Goal: Task Accomplishment & Management: Manage account settings

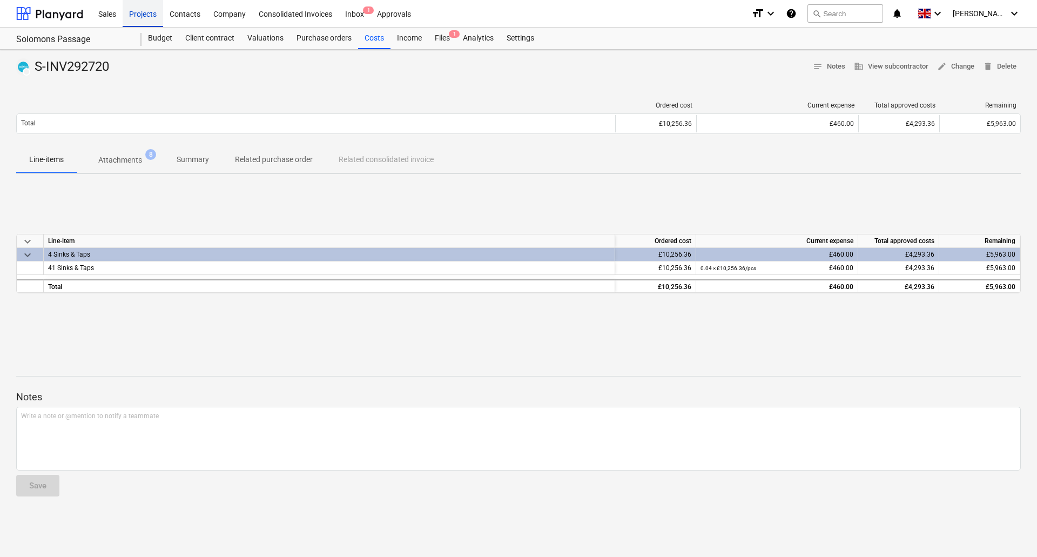
click at [128, 13] on div "Projects" at bounding box center [143, 13] width 40 height 28
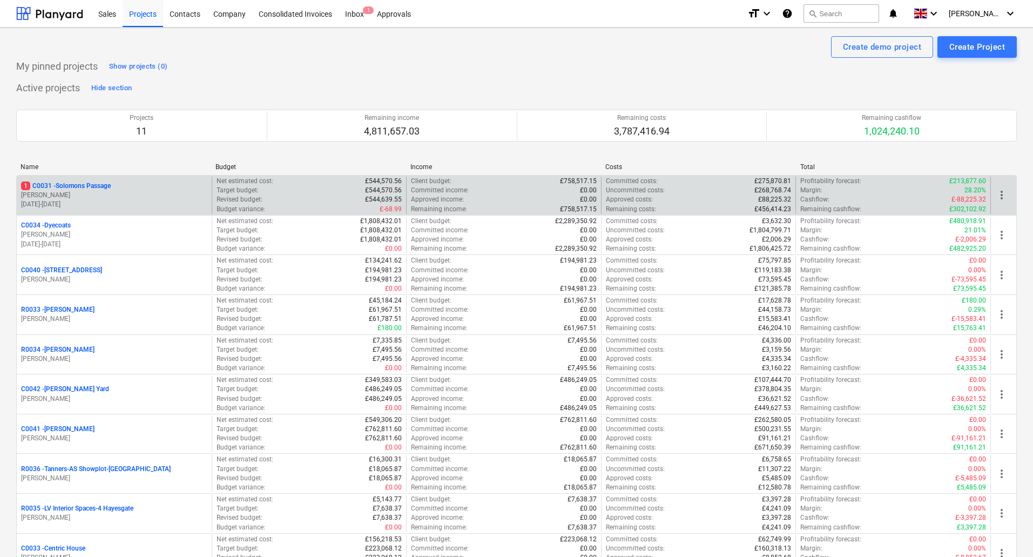
click at [79, 184] on p "1 C0031 - Solomons Passage" at bounding box center [66, 185] width 90 height 9
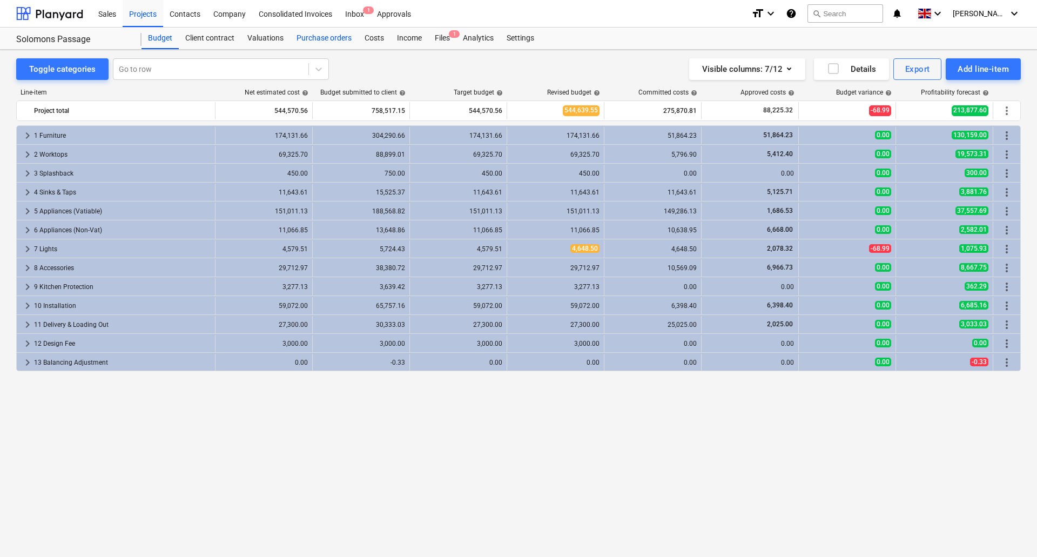
click at [320, 39] on div "Purchase orders" at bounding box center [324, 39] width 68 height 22
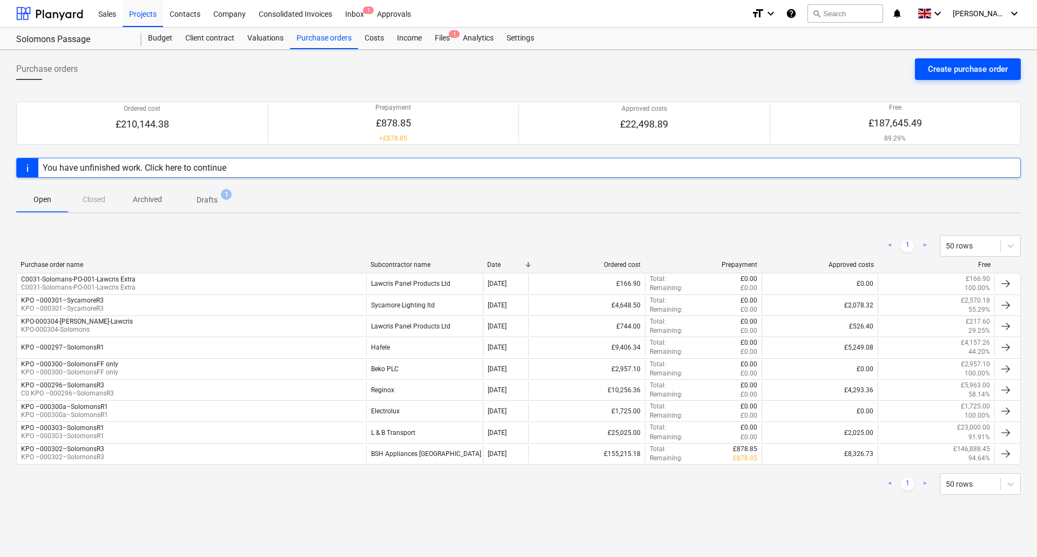
click at [996, 60] on button "Create purchase order" at bounding box center [968, 69] width 106 height 22
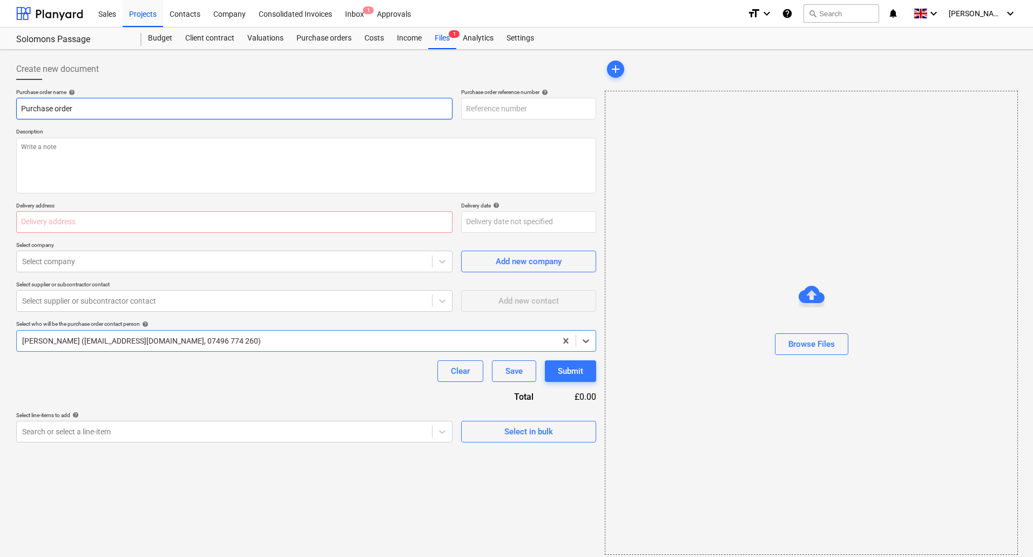
type textarea "x"
type input "C0031-PO-026"
click at [564, 110] on input "C0031-PO-026" at bounding box center [528, 109] width 135 height 22
type textarea "x"
type input "C0031-PO-026-"
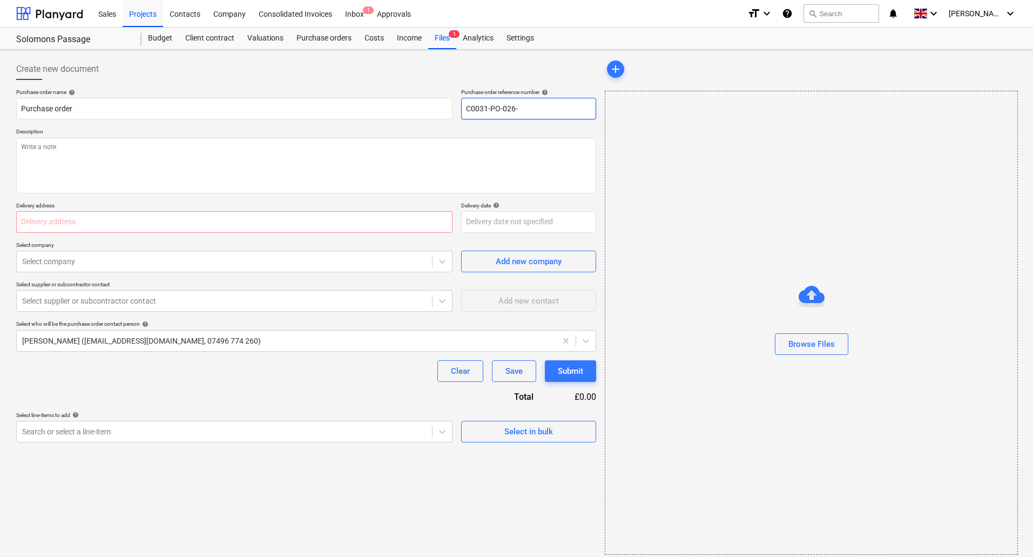
type textarea "x"
type input "C0031-PO-026-S"
type textarea "x"
type input "C0031-PO-026-So"
type textarea "x"
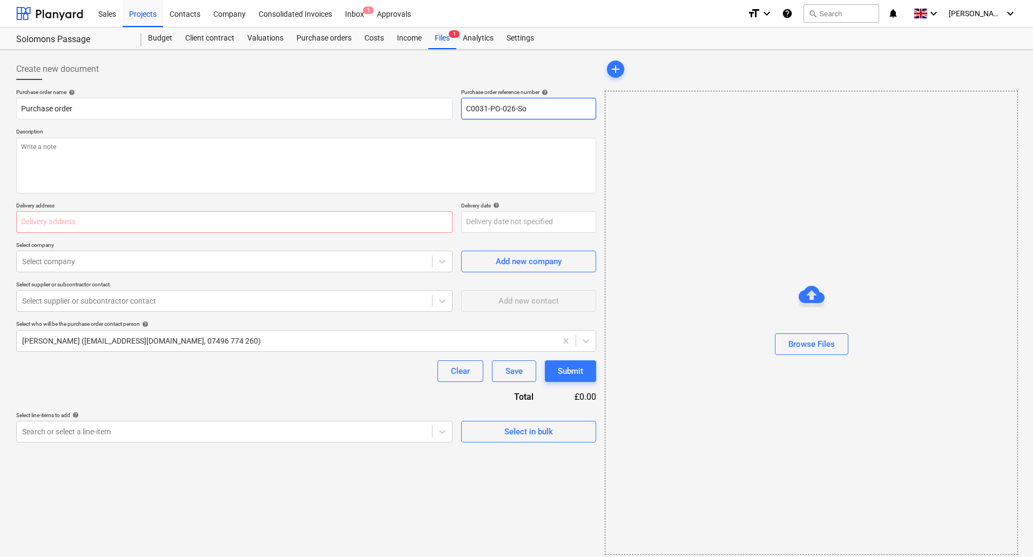
type input "C0031-PO-026-Sol"
type textarea "x"
type input "C0031-PO-026-Solo"
type textarea "x"
type input "C0031-PO-026-Solom"
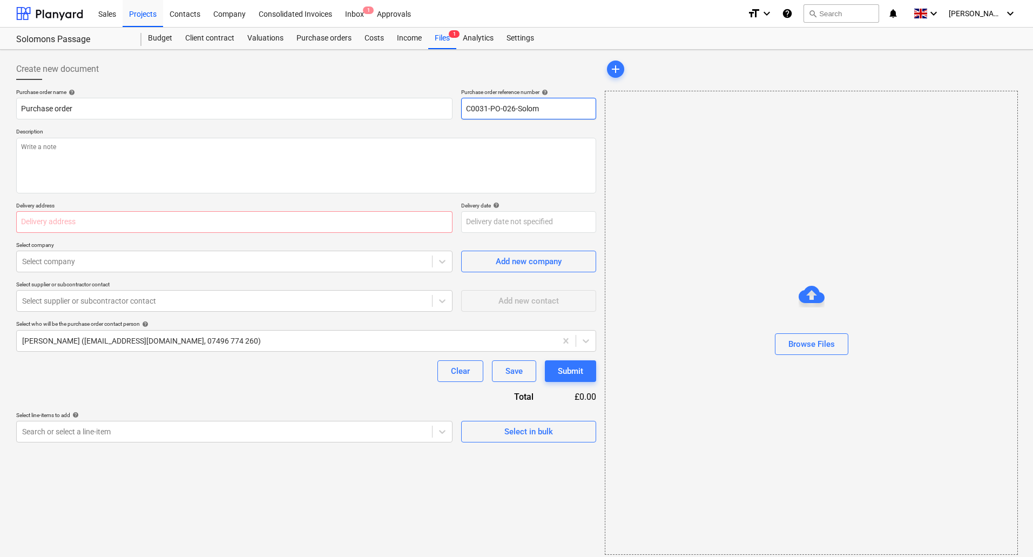
type textarea "x"
type input "C0031-PO-026-Solomo"
type textarea "x"
type input "C0031-PO-026-[PERSON_NAME]"
type textarea "x"
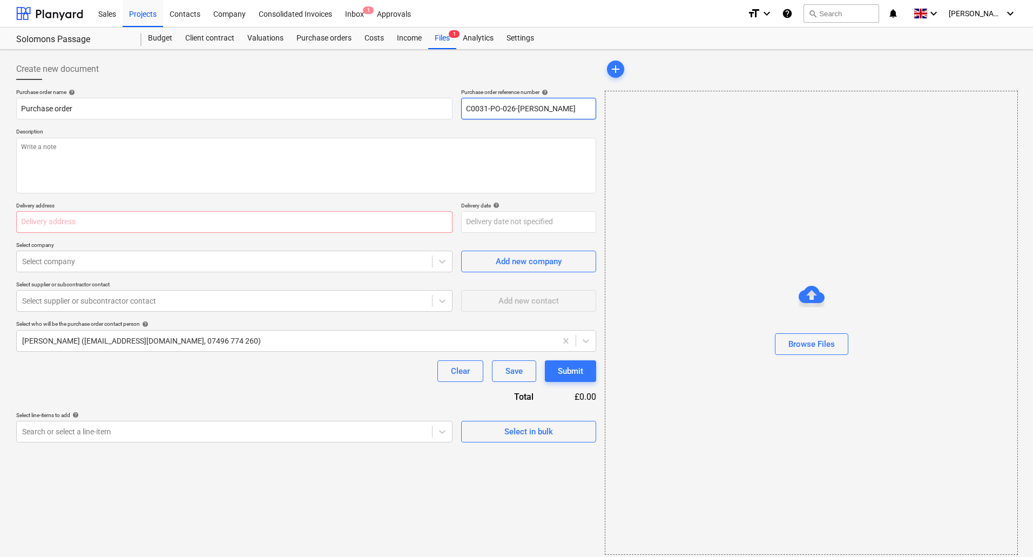
type input "C0031-PO-026-Solomons"
type textarea "x"
type input "C0031-PO-026-Solomons-"
type textarea "x"
type input "C0031-PO-026-Solomons-B"
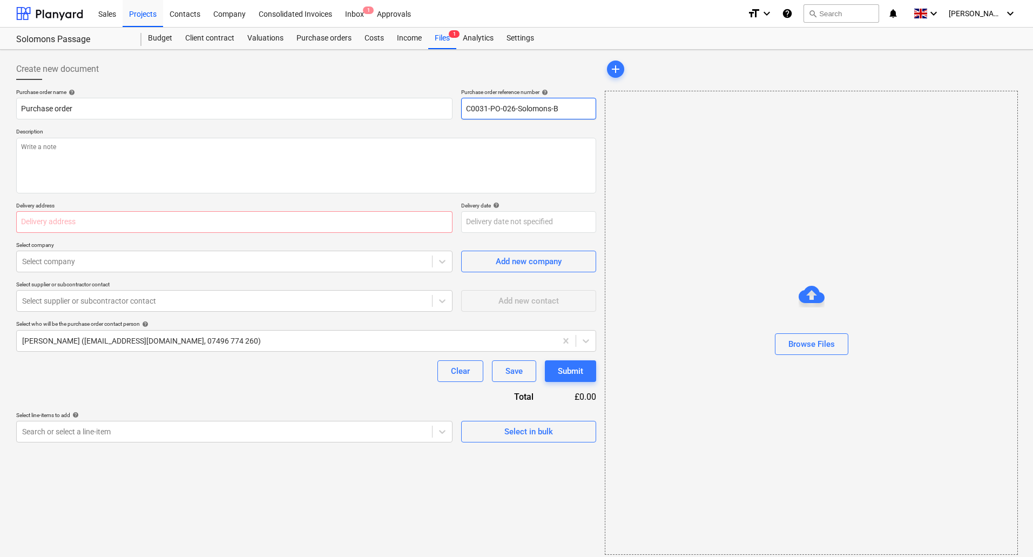
type textarea "x"
type input "C0031-PO-026-Solomons-B;"
type textarea "x"
type input "C0031-PO-026-Solomons-B;a"
type textarea "x"
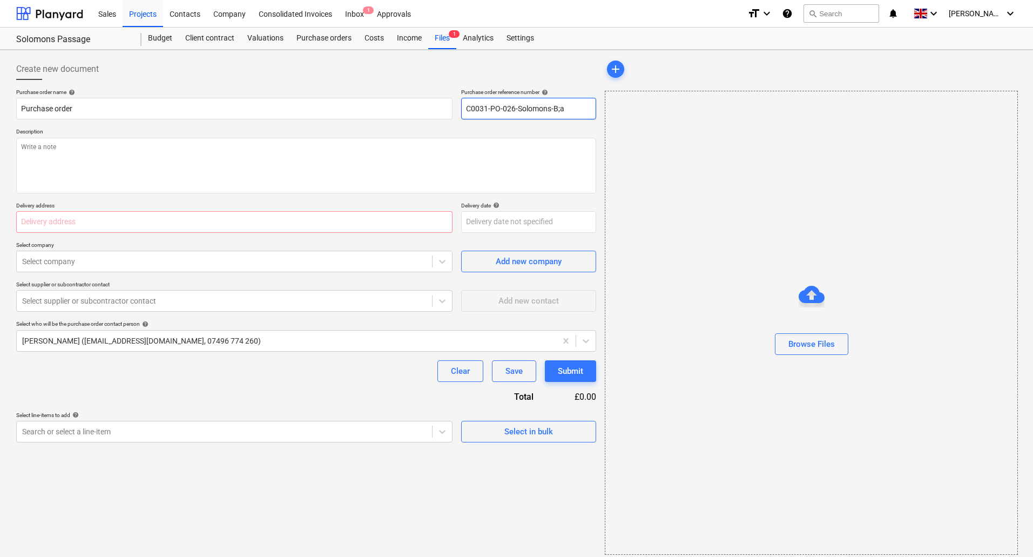
type input "C0031-PO-026-Solomons-B;ac"
type textarea "x"
type input "C0031-PO-026-Solomons-B;a"
type textarea "x"
type input "C0031-PO-026-Solomons-B;"
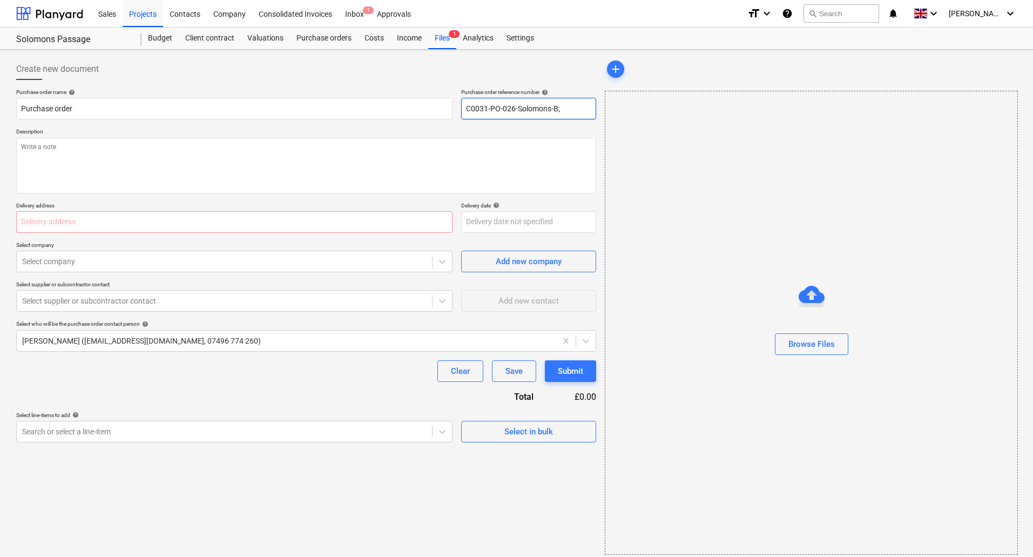
type textarea "x"
type input "C0031-PO-026-Solomons-B"
type textarea "x"
type input "C0031-PO-026-Solomons-Bl"
type textarea "x"
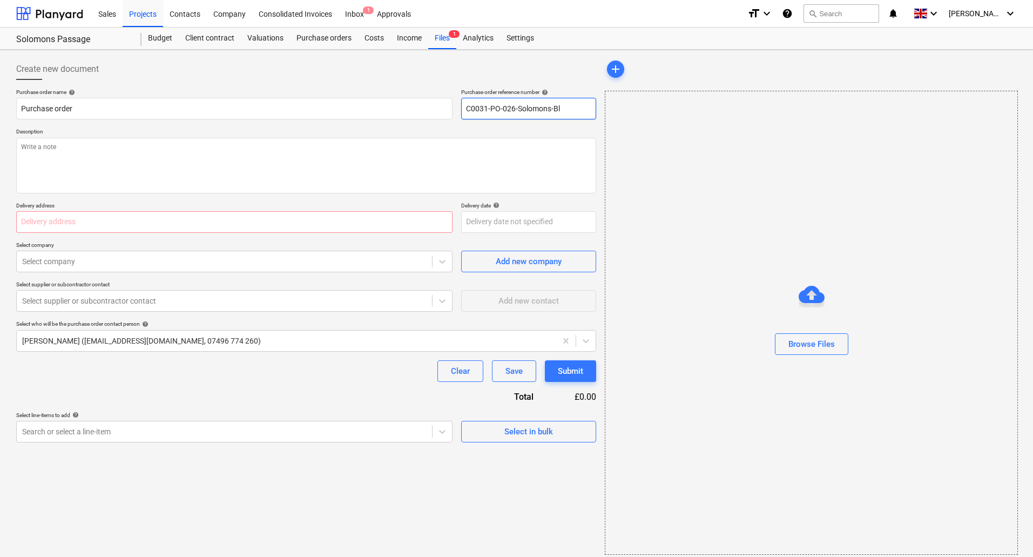
type input "C0031-PO-026-Solomons-Bla"
type textarea "x"
type input "C0031-PO-026-Solomons-Blac"
type textarea "x"
type input "C0031-PO-026-Solomons-Black"
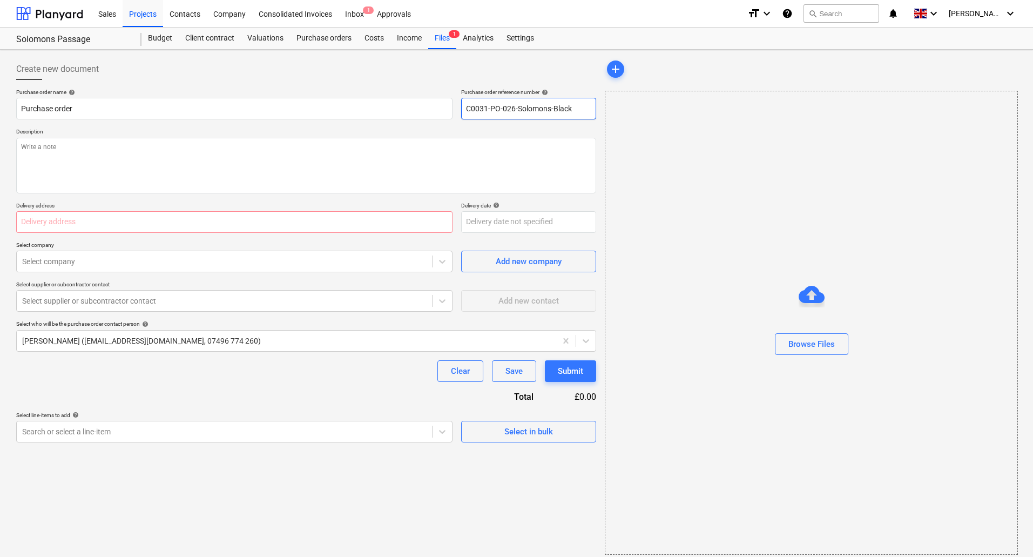
type textarea "x"
type input "C0031-PO-026-Solomons-Blackh"
type textarea "x"
type input "C0031-PO-026-Solomons-Blackhe"
type textarea "x"
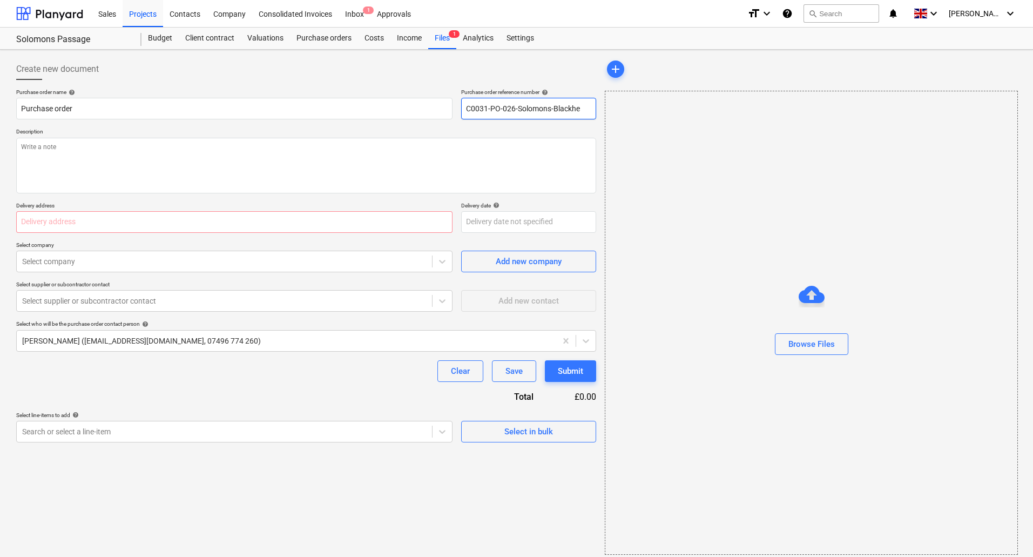
type input "C0031-PO-026-Solomons-Blackhea"
type textarea "x"
type input "C0031-PO-026-Solomons-Blackheat"
type textarea "x"
drag, startPoint x: 592, startPoint y: 109, endPoint x: 282, endPoint y: 111, distance: 309.9
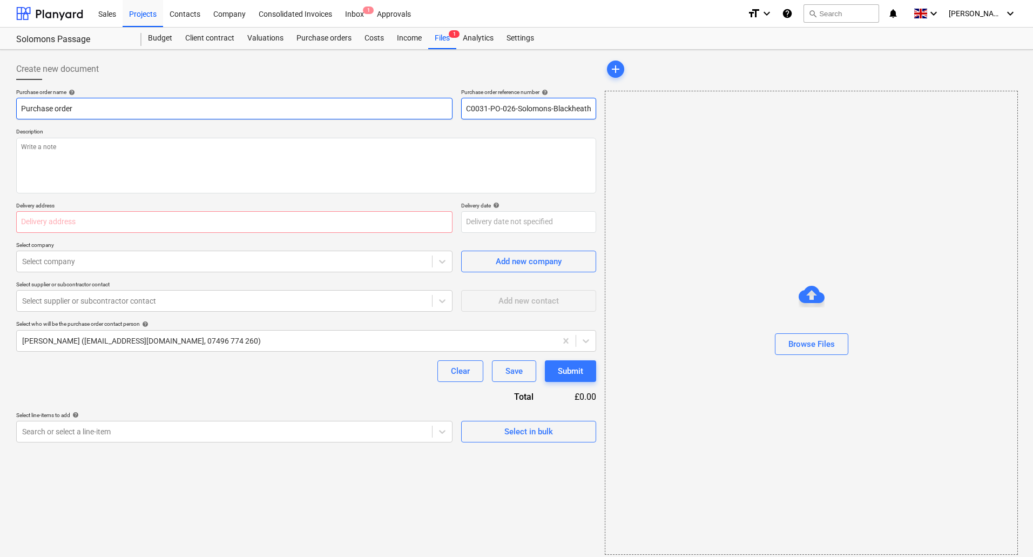
click at [415, 109] on div "Purchase order name help Purchase order Purchase order reference number help C0…" at bounding box center [306, 104] width 580 height 31
type input "C0031-PO-026-Solomons-Blackheath"
drag, startPoint x: 151, startPoint y: 110, endPoint x: 4, endPoint y: 113, distance: 146.9
click at [0, 103] on html "Sales Projects Contacts Company Consolidated Invoices Inbox 1 Approvals format_…" at bounding box center [516, 278] width 1033 height 557
paste input "C0031-PO-026-Solomons-Blackheath"
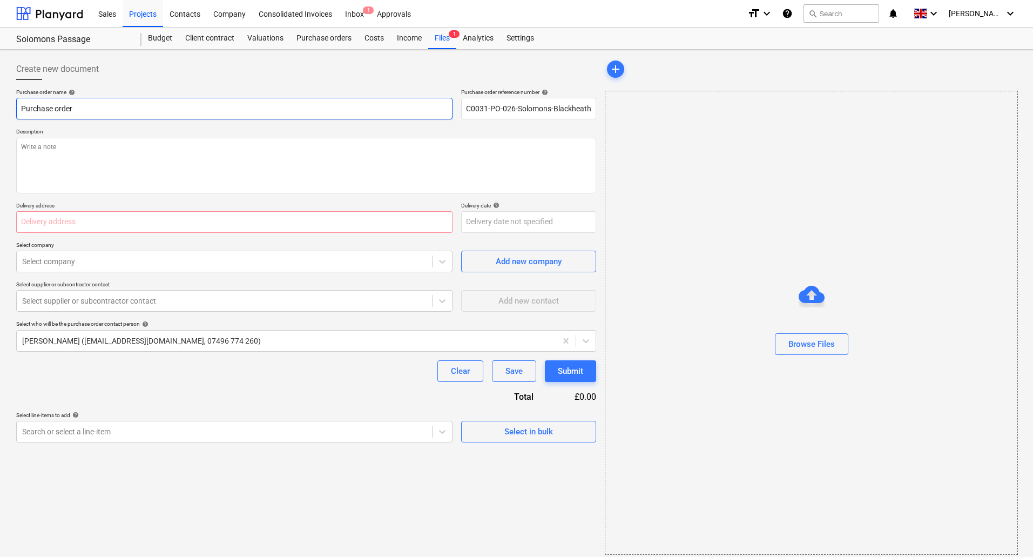
type textarea "x"
type input "C0031-PO-026-Solomons-Blackheath"
click at [119, 148] on textarea at bounding box center [306, 166] width 580 height 56
paste textarea "C0031-PO-026-Solomons-Blackheath"
type textarea "x"
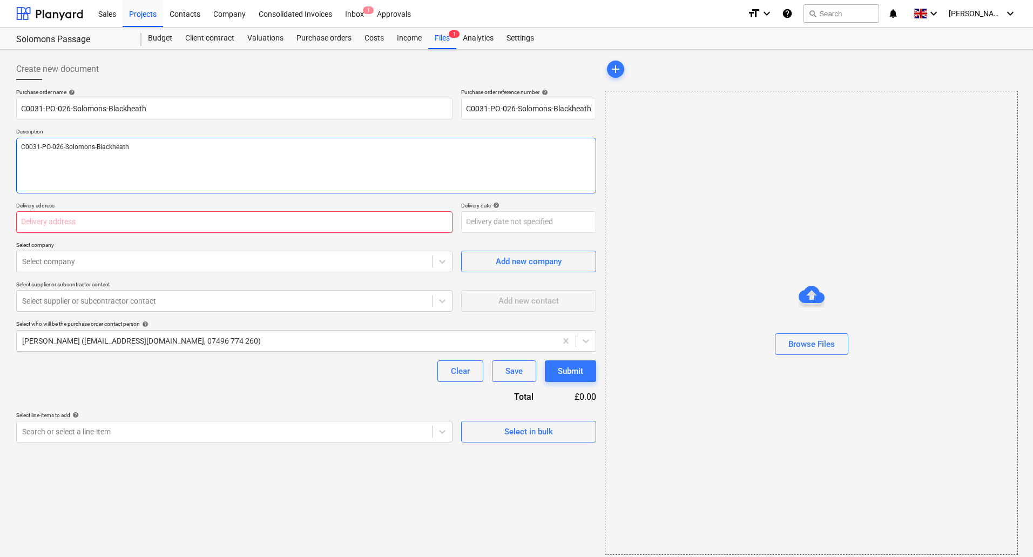
type textarea "C0031-PO-026-Solomons-Blackheath"
click at [134, 228] on input "text" at bounding box center [234, 222] width 436 height 22
click at [89, 216] on input "text" at bounding box center [234, 222] width 436 height 22
paste input "L and B Transport Ltd, [STREET_ADDRESS]"
type textarea "x"
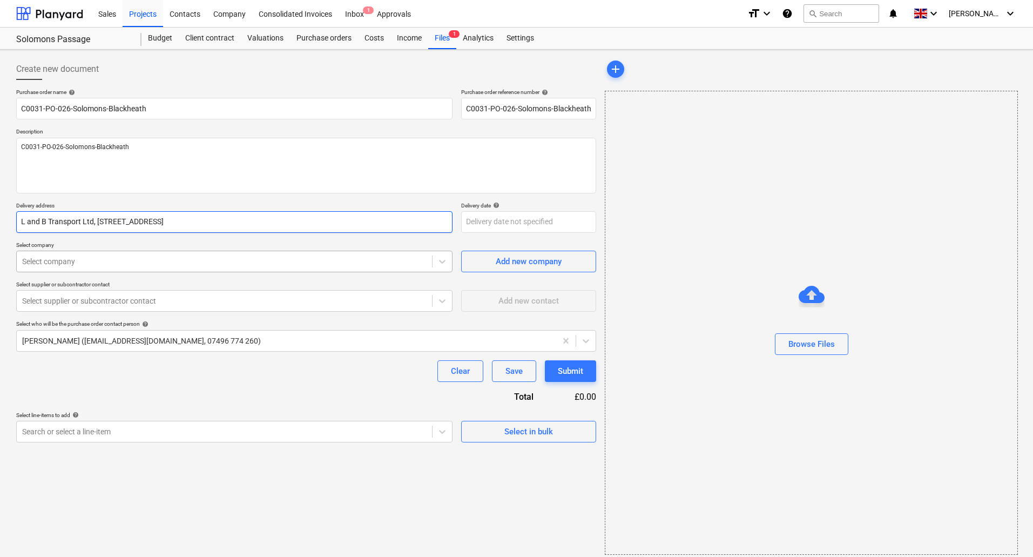
type input "L and B Transport Ltd, [STREET_ADDRESS]"
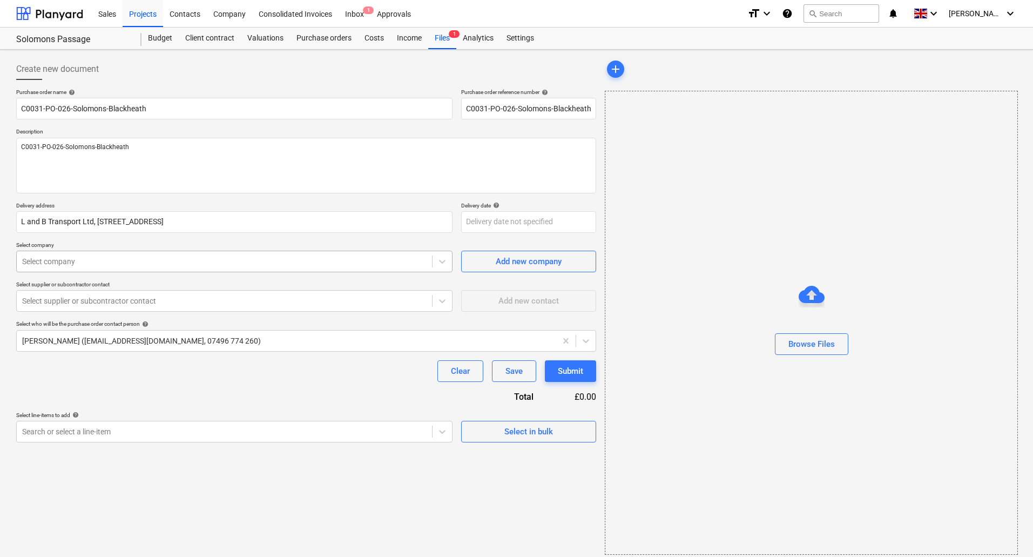
type textarea "x"
click at [367, 266] on div at bounding box center [224, 261] width 404 height 11
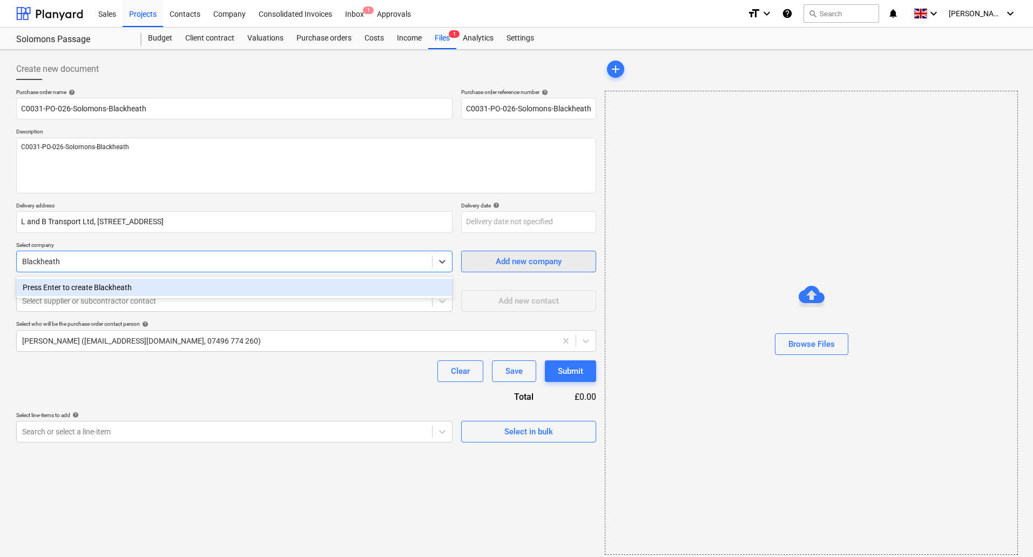
type input "Blackheath"
type textarea "x"
click at [486, 265] on span "Add new company" at bounding box center [529, 261] width 108 height 14
type textarea "x"
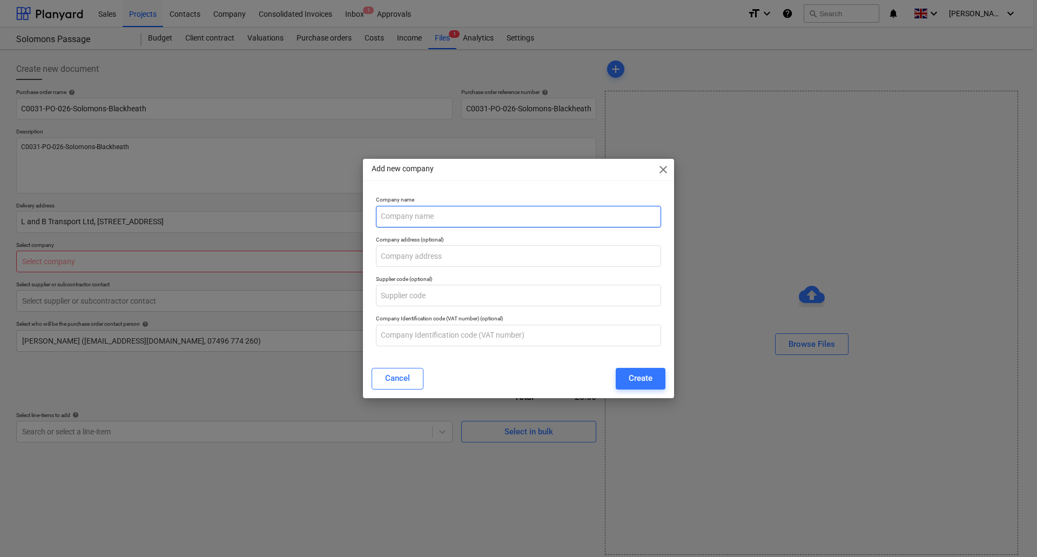
click at [430, 218] on input "text" at bounding box center [518, 217] width 285 height 22
type input "Blackheath"
click at [493, 246] on div "Company address (optional)" at bounding box center [518, 251] width 285 height 31
type textarea "x"
click at [493, 249] on input "text" at bounding box center [518, 256] width 285 height 22
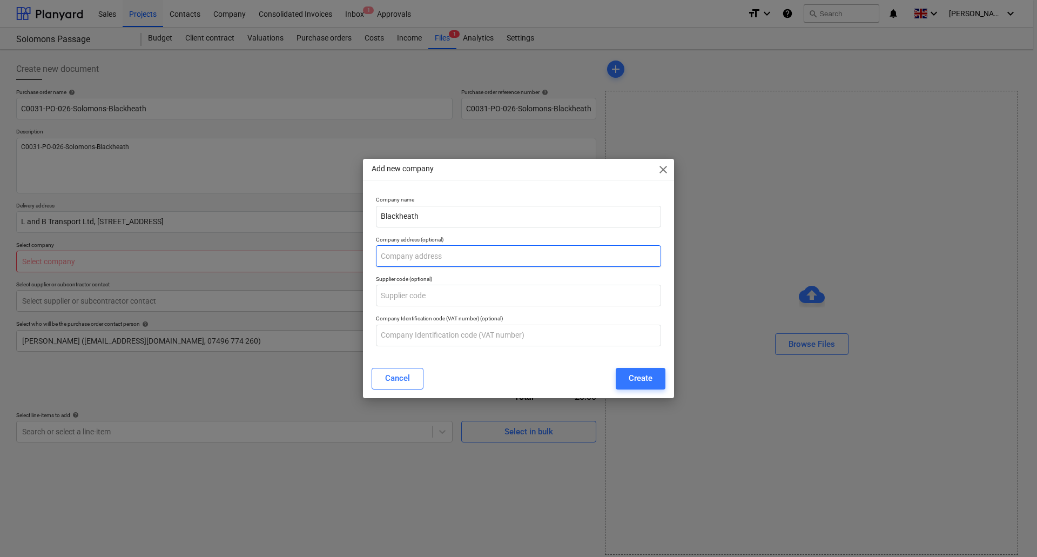
paste input "[STREET_ADDRESS]"
type input "[STREET_ADDRESS]"
click at [626, 374] on button "Create" at bounding box center [640, 379] width 50 height 22
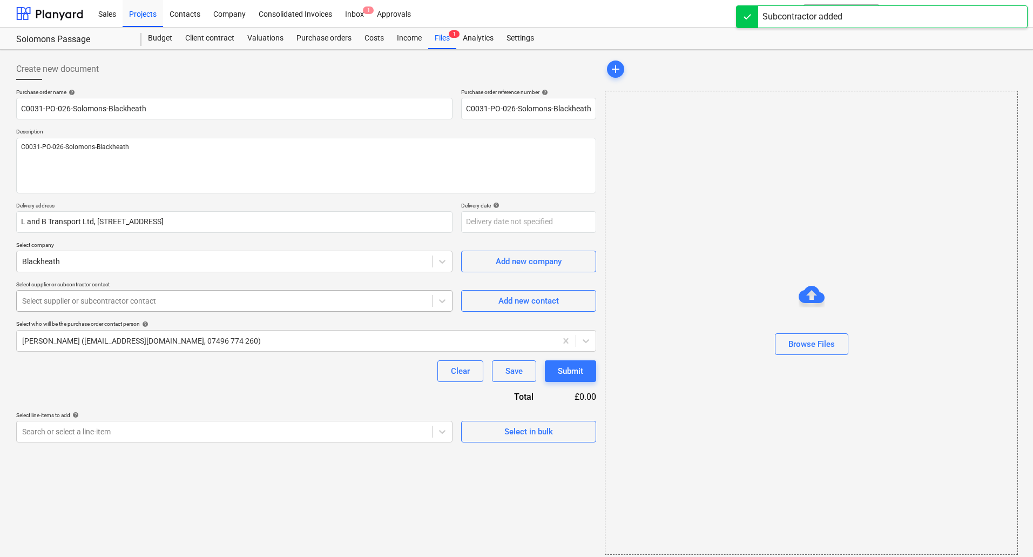
click at [146, 305] on div at bounding box center [224, 300] width 404 height 11
click at [205, 381] on div "Clear Save Submit" at bounding box center [306, 371] width 580 height 22
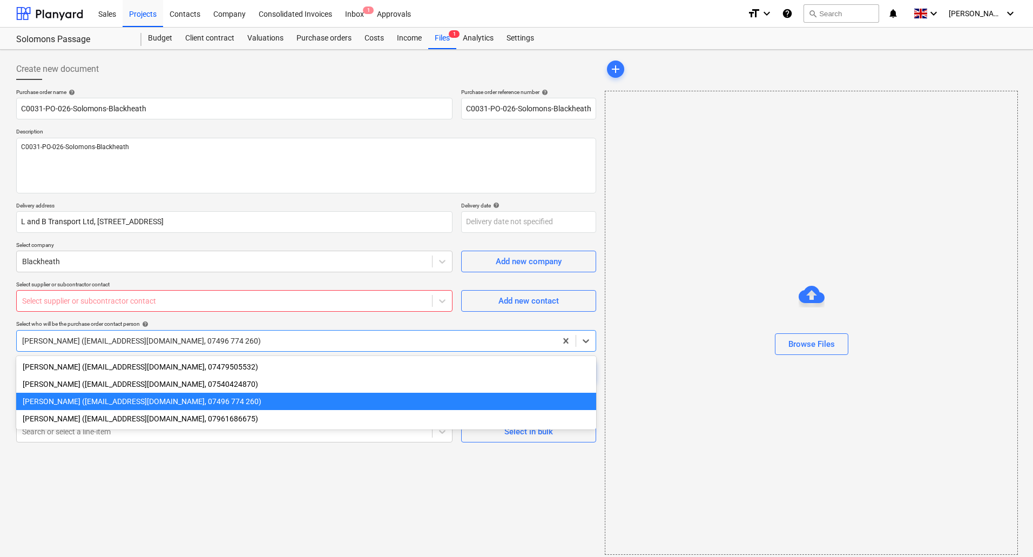
click at [202, 341] on div at bounding box center [286, 340] width 529 height 11
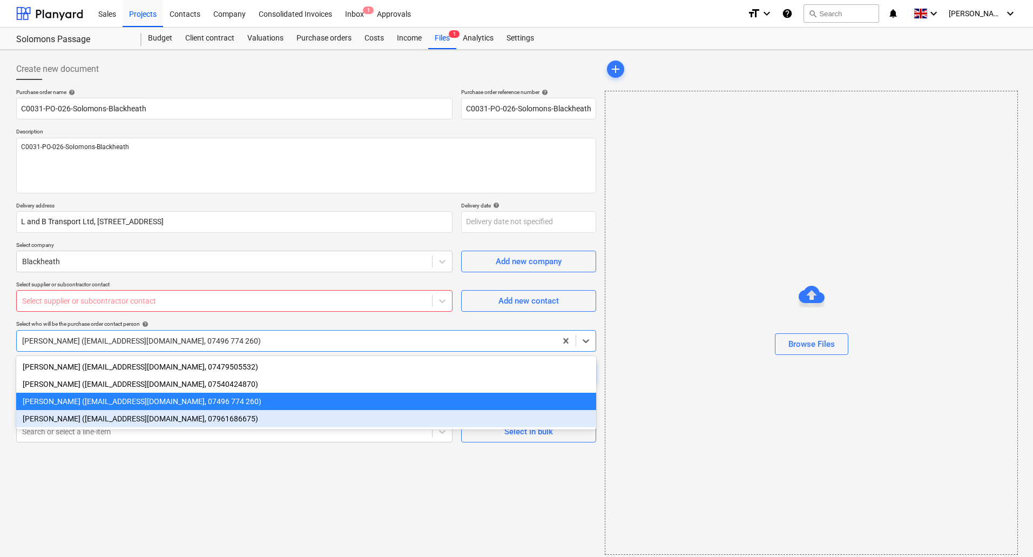
click at [173, 419] on div "[PERSON_NAME] ([EMAIL_ADDRESS][DOMAIN_NAME], 07961686675)" at bounding box center [306, 418] width 580 height 17
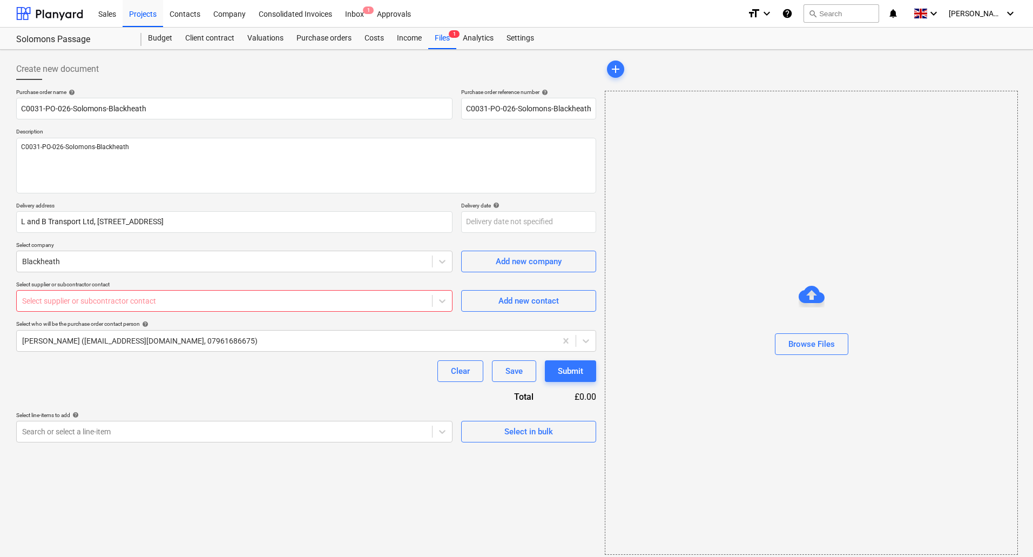
click at [180, 377] on div "Clear Save Submit" at bounding box center [306, 371] width 580 height 22
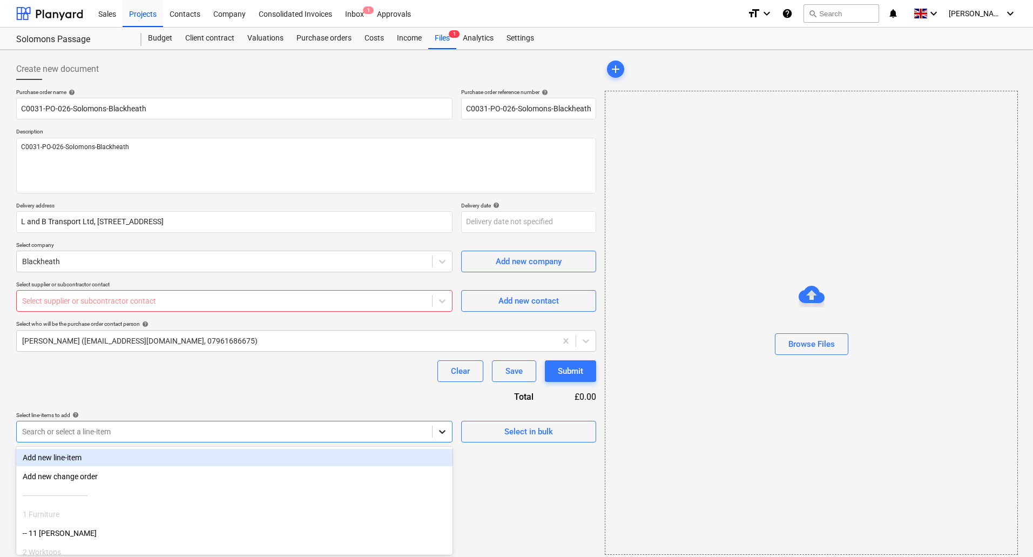
click at [444, 433] on div at bounding box center [441, 431] width 19 height 19
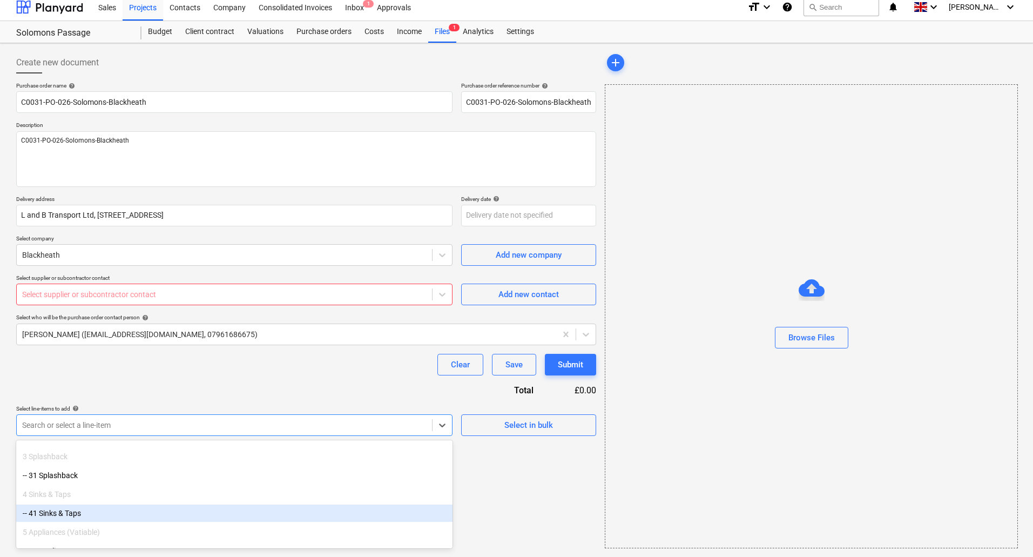
scroll to position [108, 0]
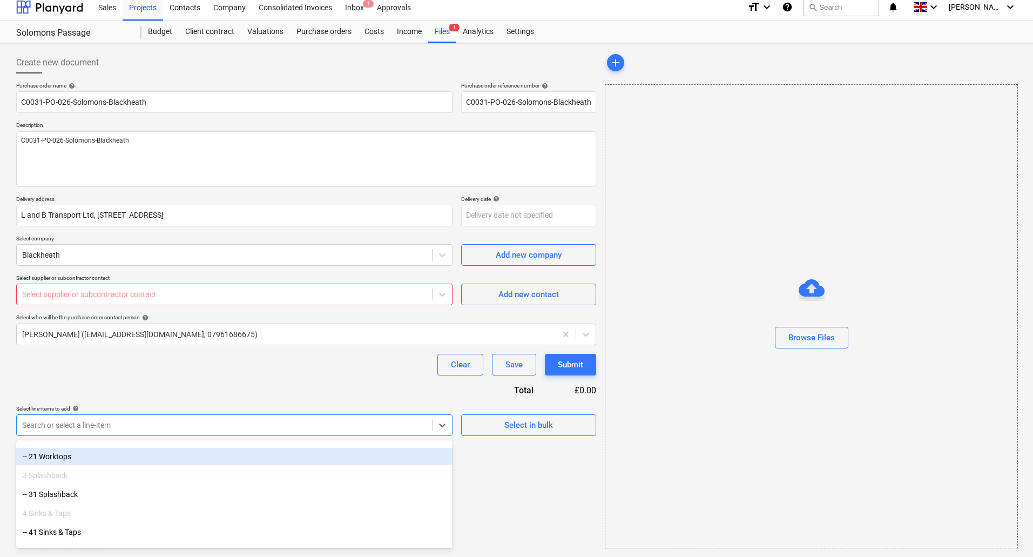
click at [62, 456] on div "-- 21 Worktops" at bounding box center [234, 456] width 436 height 17
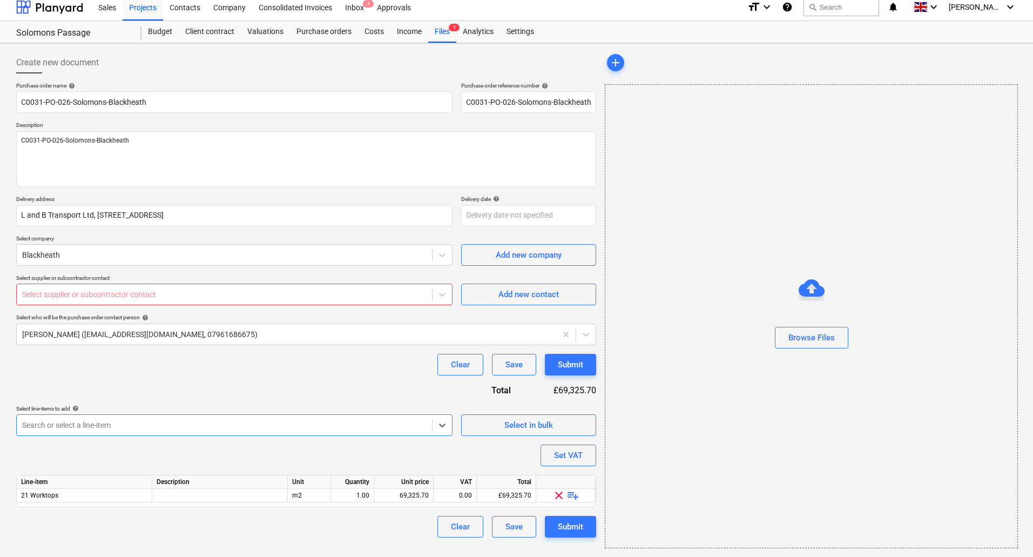
click at [329, 466] on div "Purchase order name help C0031-PO-026-Solomons-Blackheath Purchase order refere…" at bounding box center [306, 309] width 580 height 455
click at [574, 495] on span "playlist_add" at bounding box center [572, 495] width 13 height 13
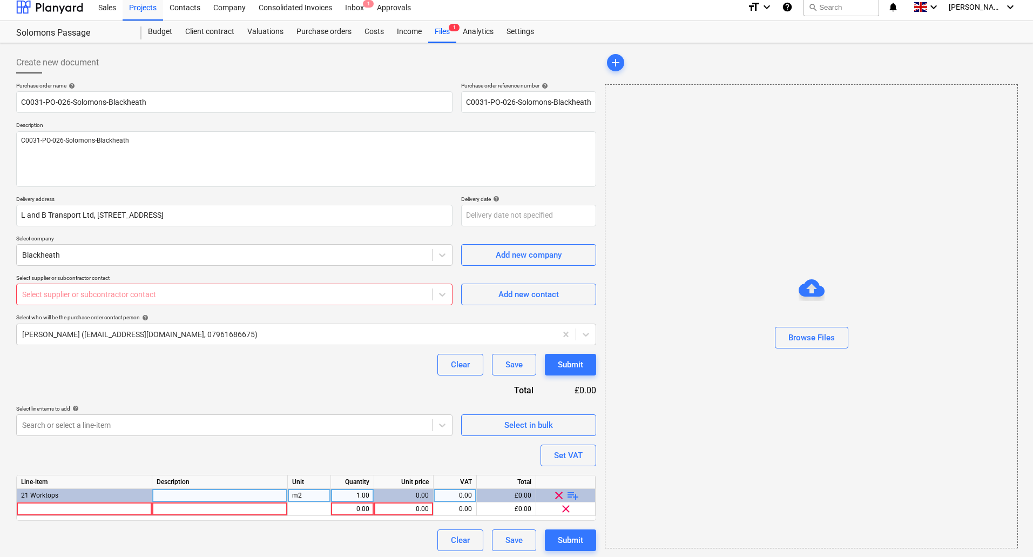
click at [574, 494] on span "playlist_add" at bounding box center [572, 495] width 13 height 13
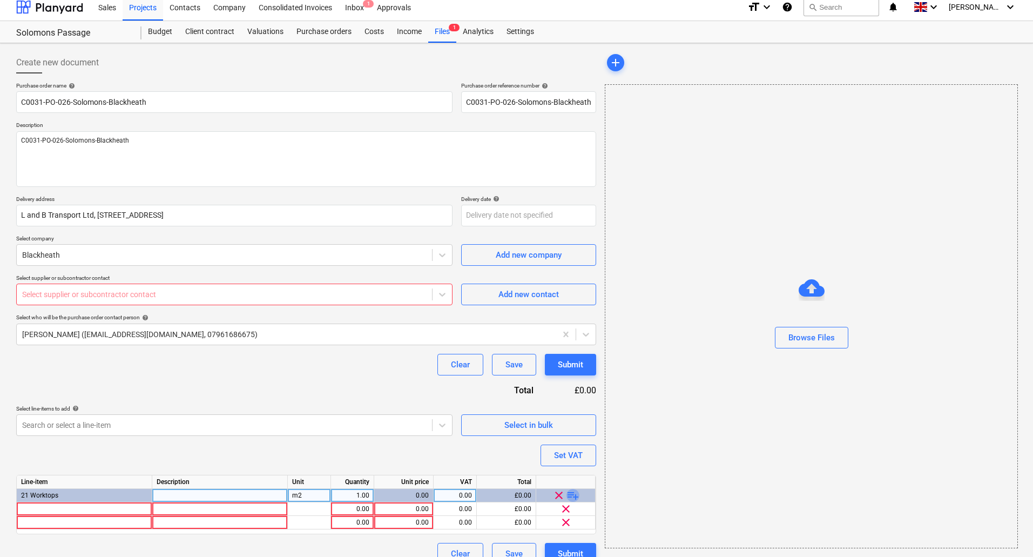
click at [574, 496] on span "playlist_add" at bounding box center [572, 495] width 13 height 13
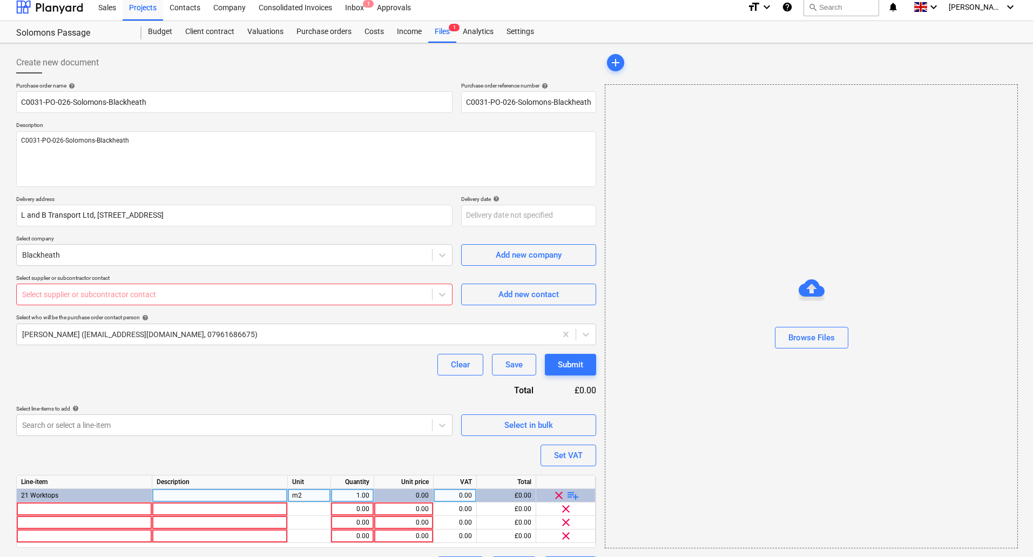
click at [574, 496] on span "playlist_add" at bounding box center [572, 495] width 13 height 13
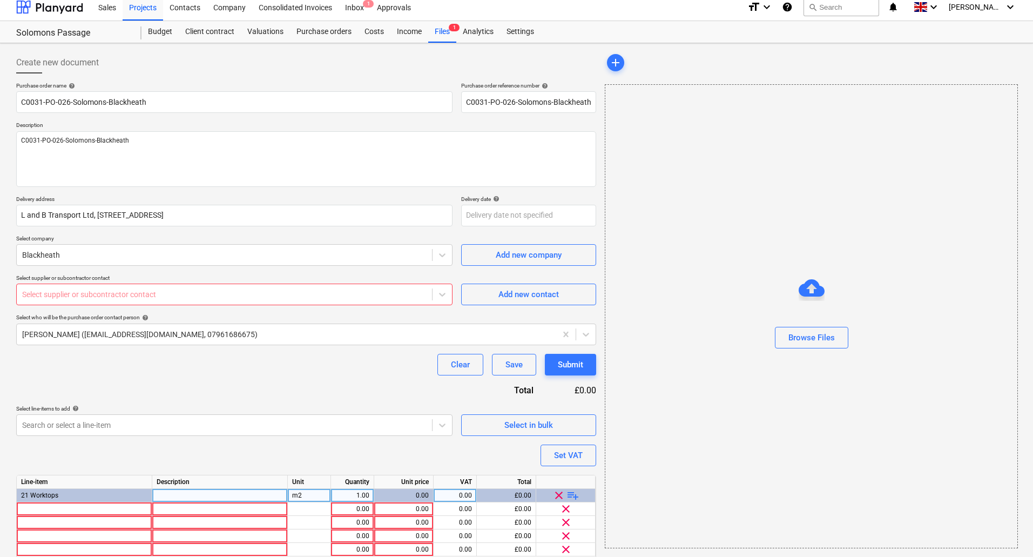
scroll to position [50, 0]
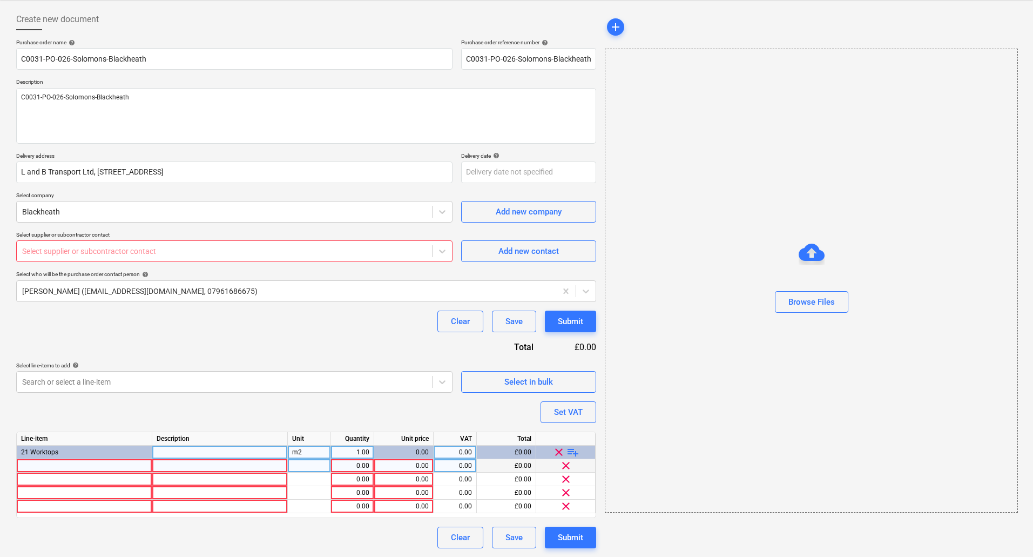
click at [83, 468] on div at bounding box center [85, 465] width 136 height 13
type textarea "x"
type input "[PERSON_NAME] 4100x650x25mm w/top"
type textarea "x"
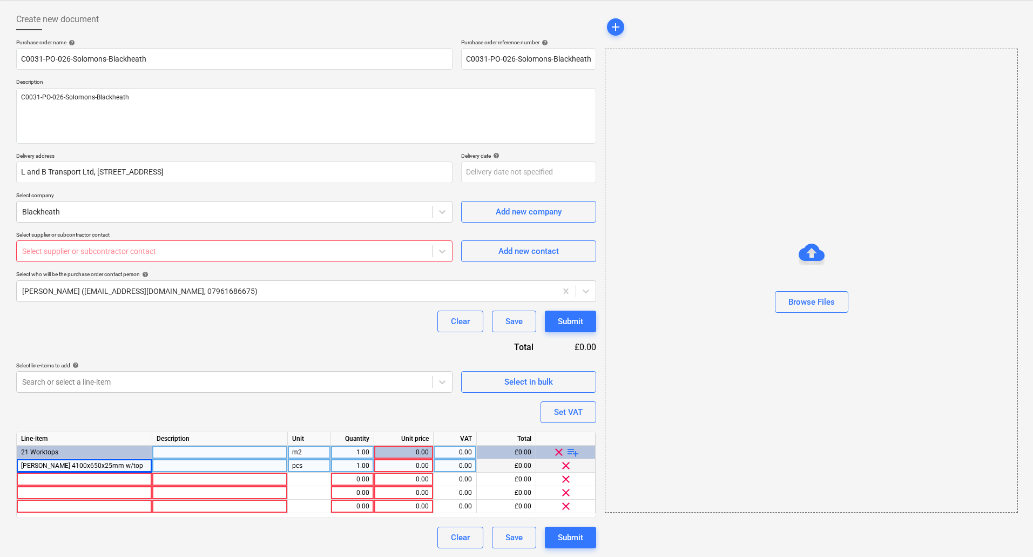
click at [347, 463] on div "1.00" at bounding box center [352, 465] width 34 height 13
type input "2"
click at [50, 478] on div at bounding box center [85, 478] width 136 height 13
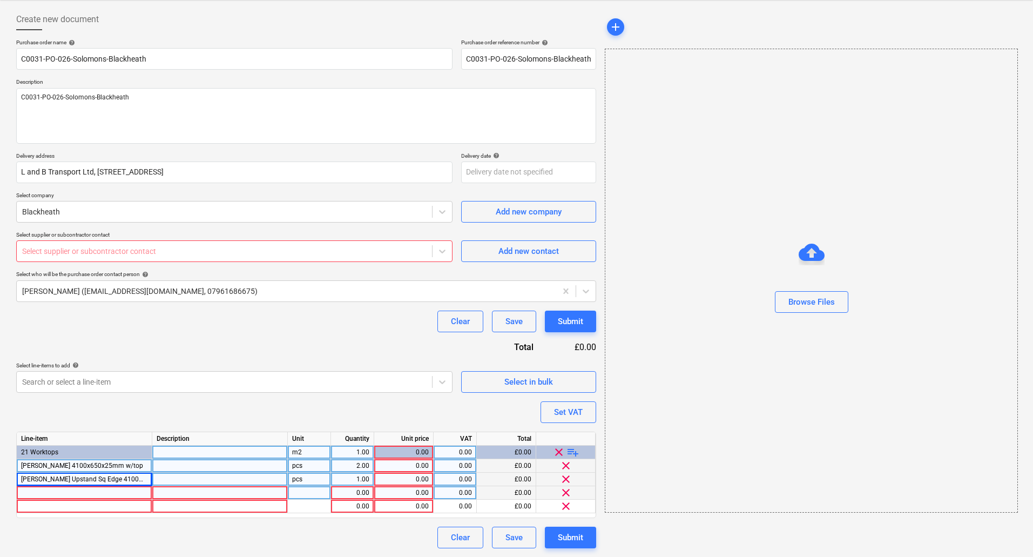
type textarea "x"
click at [69, 496] on div at bounding box center [85, 492] width 136 height 13
type input "Stone White 20g Eggerseal tube"
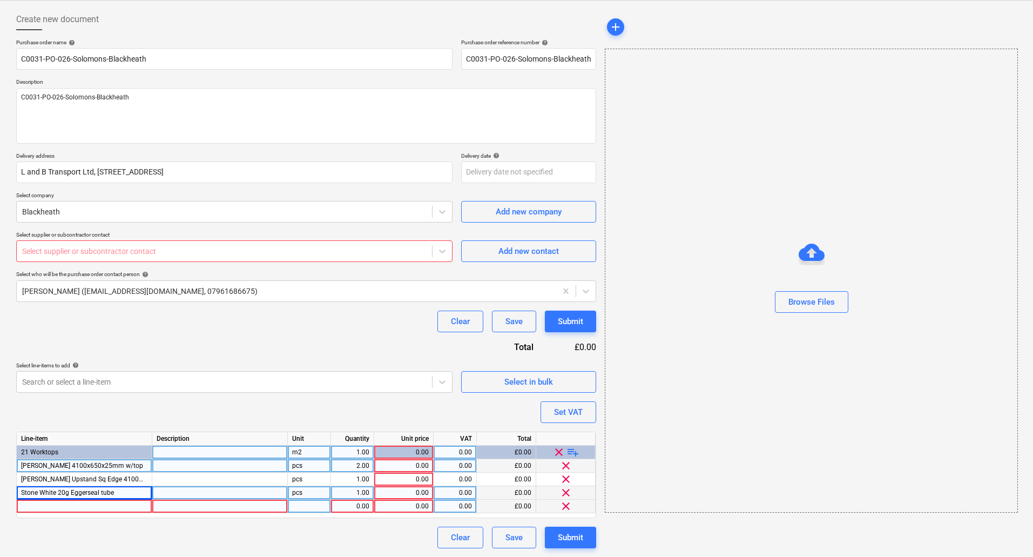
click at [84, 508] on div at bounding box center [85, 505] width 136 height 13
type textarea "x"
click at [360, 505] on div "0.00" at bounding box center [352, 505] width 34 height 13
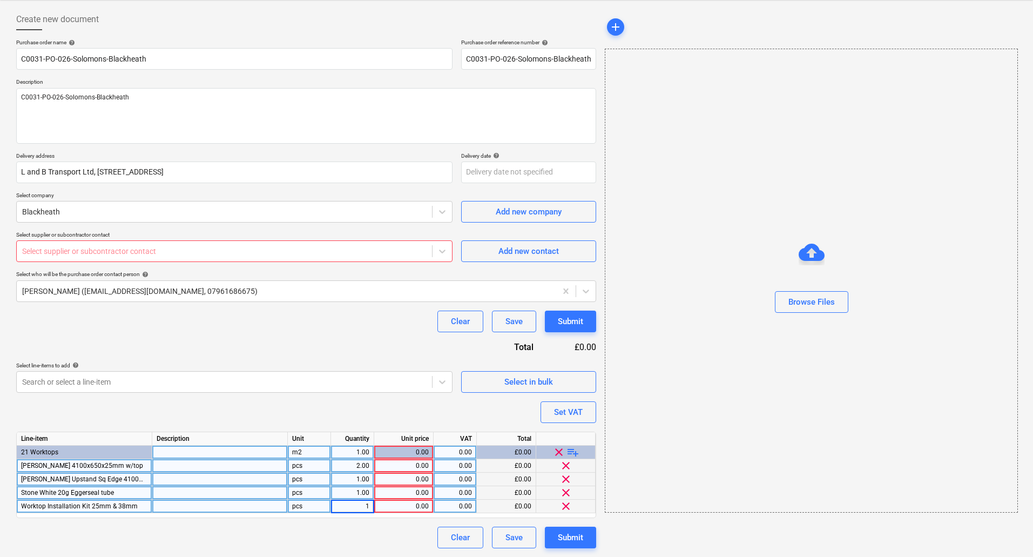
click at [361, 478] on div "1.00" at bounding box center [352, 478] width 34 height 13
type input "2"
type textarea "x"
click at [412, 476] on div "0.00" at bounding box center [403, 478] width 50 height 13
click at [409, 491] on div "0.00" at bounding box center [403, 492] width 50 height 13
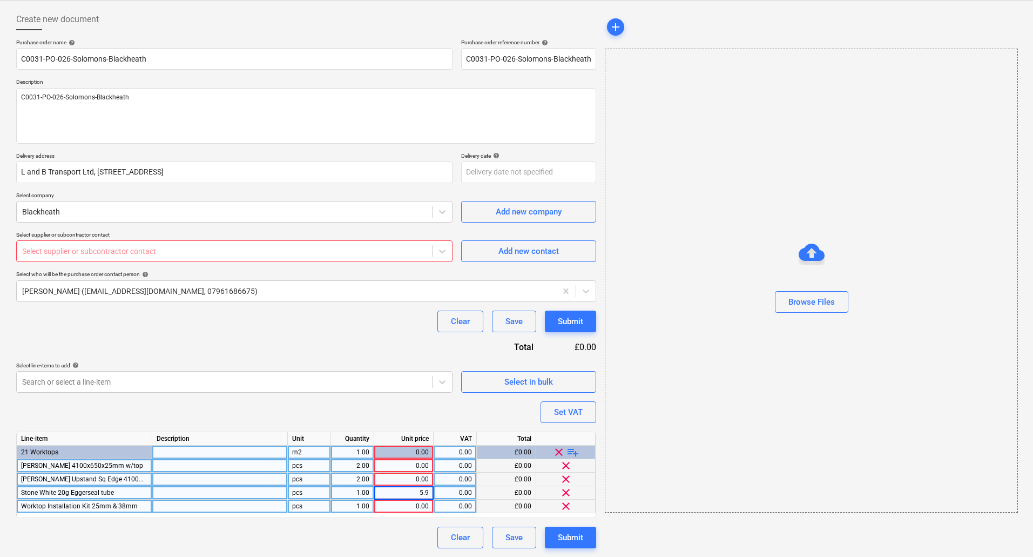
type input "5.92"
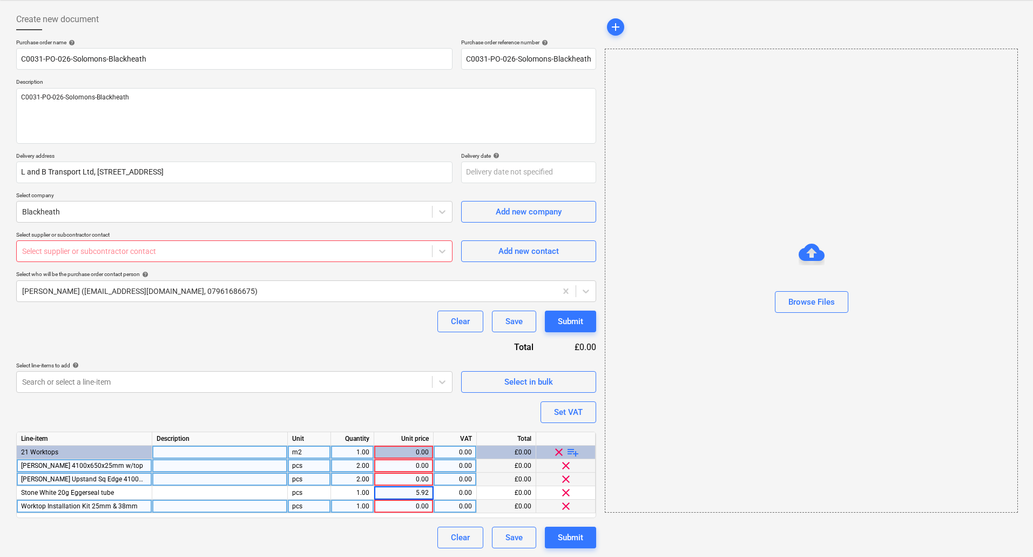
type textarea "x"
click at [407, 509] on div "0.00" at bounding box center [403, 505] width 50 height 13
type input "5.81"
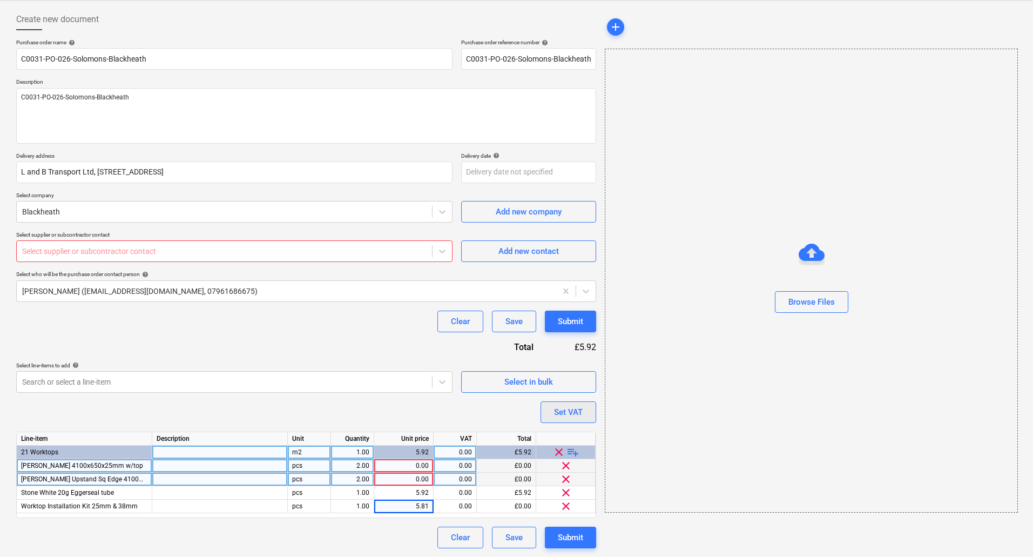
type textarea "x"
click at [554, 411] on div "Set VAT" at bounding box center [568, 412] width 29 height 14
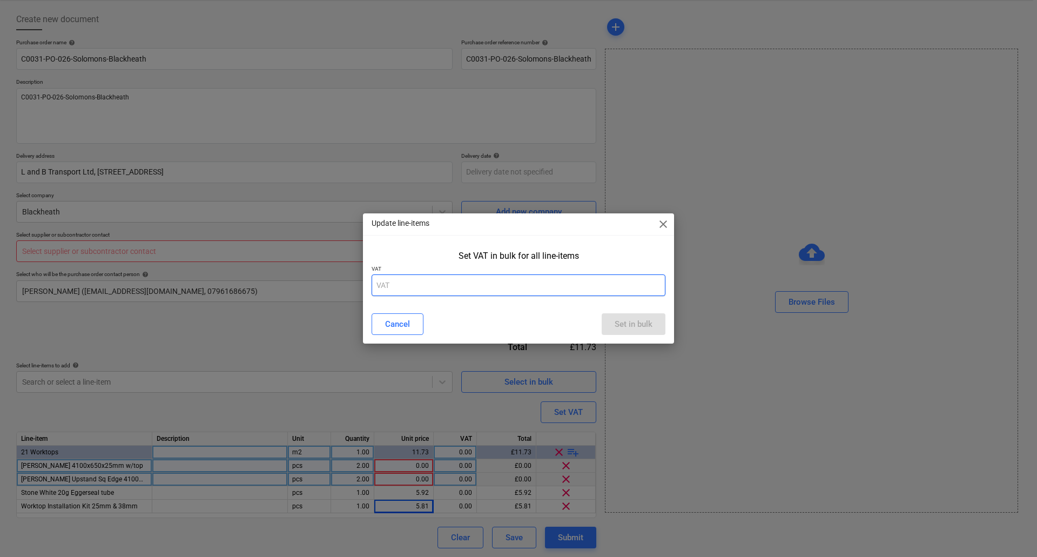
click at [563, 281] on input "text" at bounding box center [518, 285] width 294 height 22
type input "20"
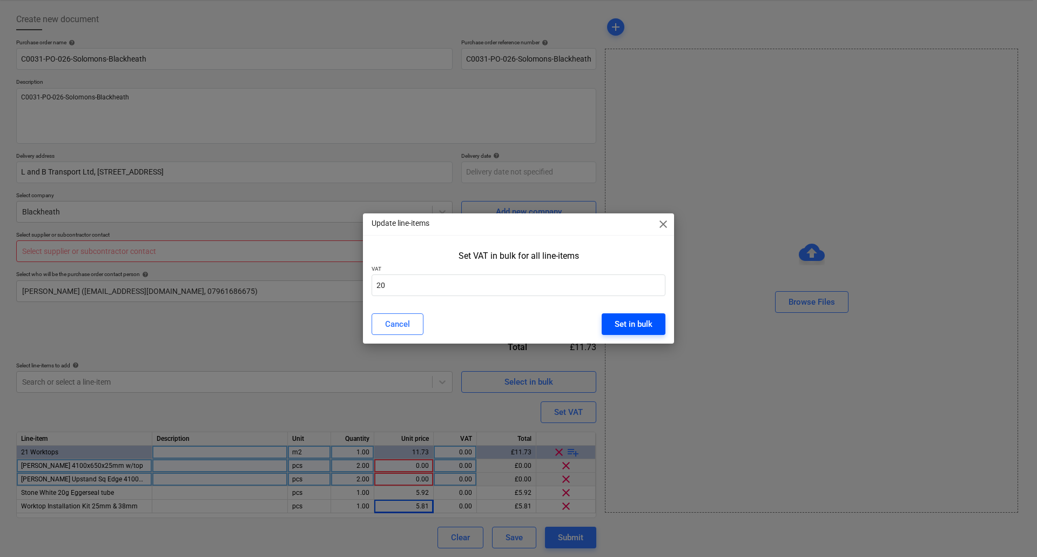
click at [611, 325] on button "Set in bulk" at bounding box center [633, 324] width 64 height 22
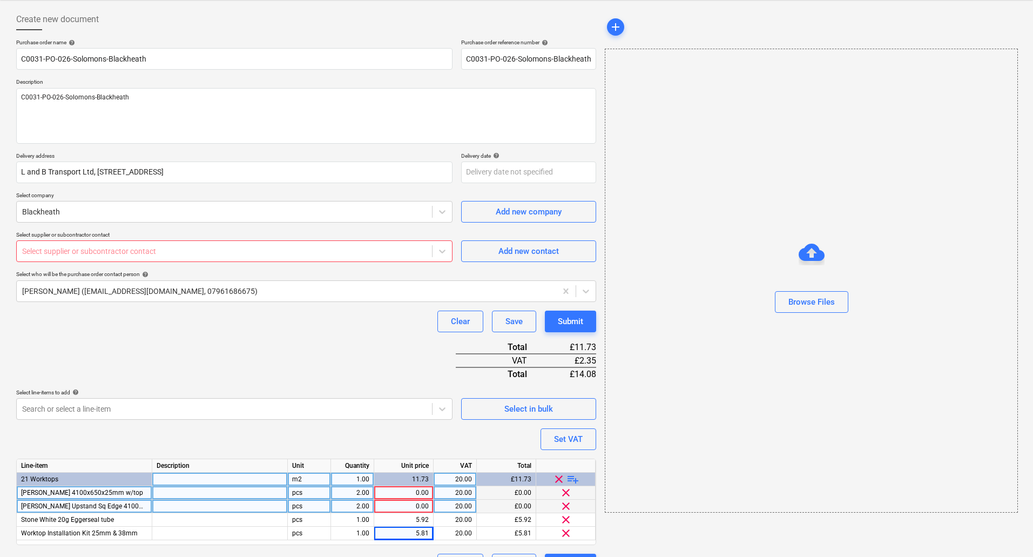
click at [414, 492] on div "0.00" at bounding box center [403, 492] width 50 height 13
type textarea "x"
type input "117.69"
type textarea "x"
click at [412, 512] on div "0.00" at bounding box center [403, 505] width 50 height 13
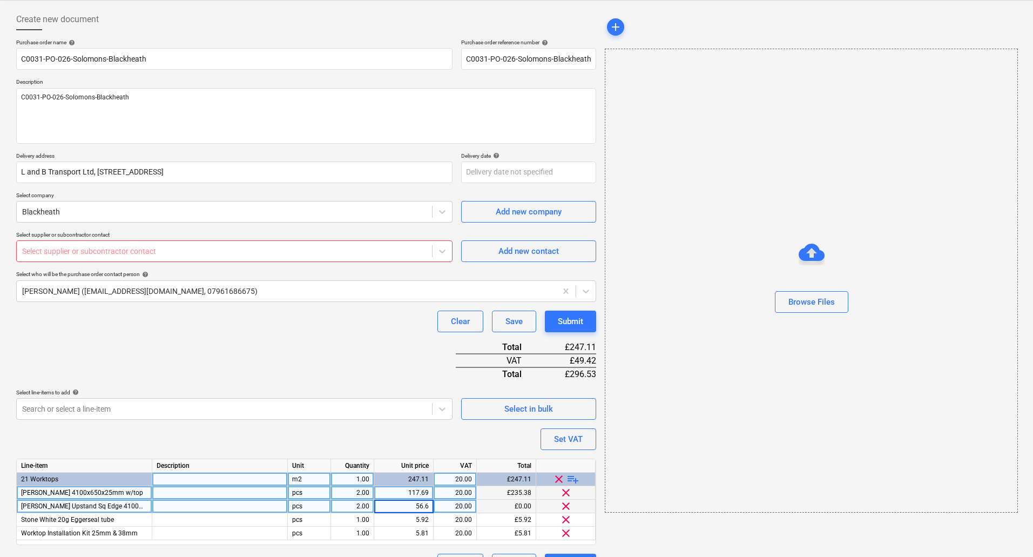
type input "56.67"
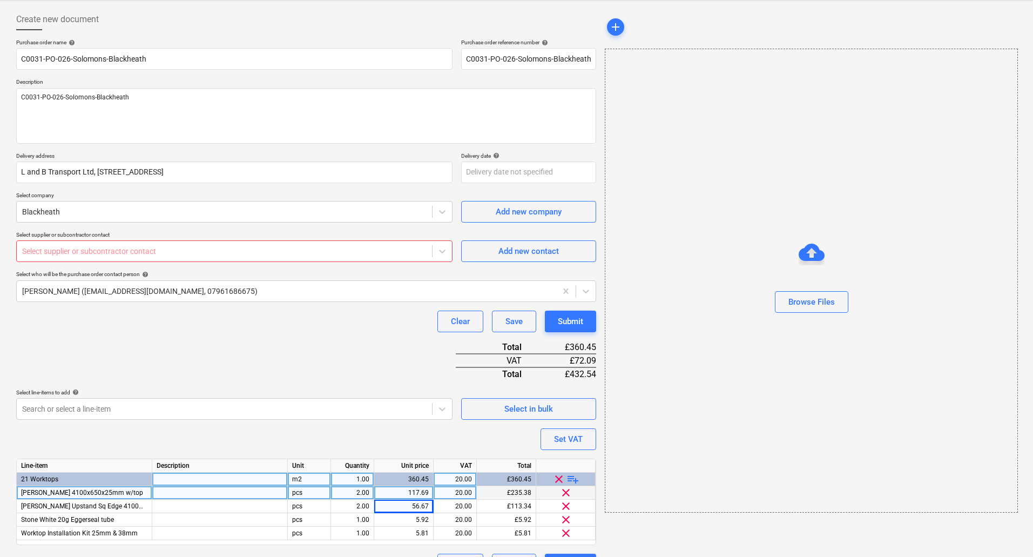
click at [597, 514] on div "Create new document Purchase order name help C0031-PO-026-Solomons-Blackheath P…" at bounding box center [306, 291] width 588 height 575
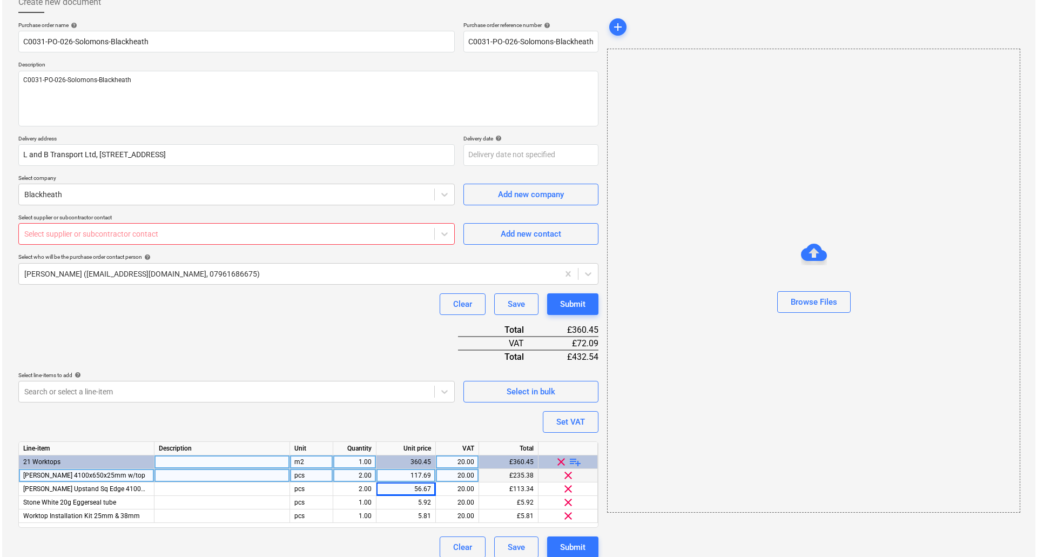
scroll to position [77, 0]
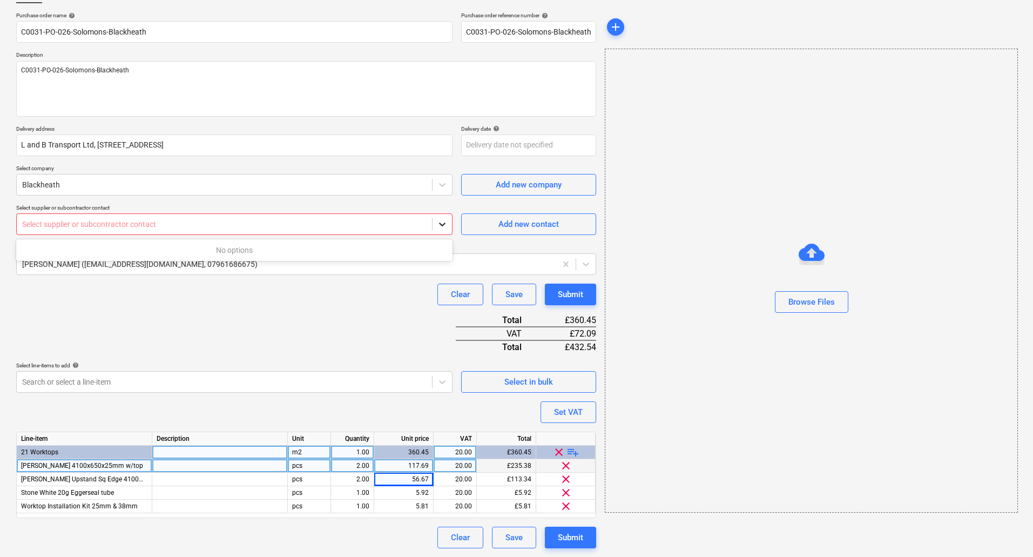
click at [439, 227] on icon at bounding box center [442, 224] width 11 height 11
click at [130, 340] on div "Purchase order name help C0031-PO-026-Solomons-Blackheath Purchase order refere…" at bounding box center [306, 280] width 580 height 536
click at [502, 227] on div "Add new contact" at bounding box center [528, 224] width 60 height 14
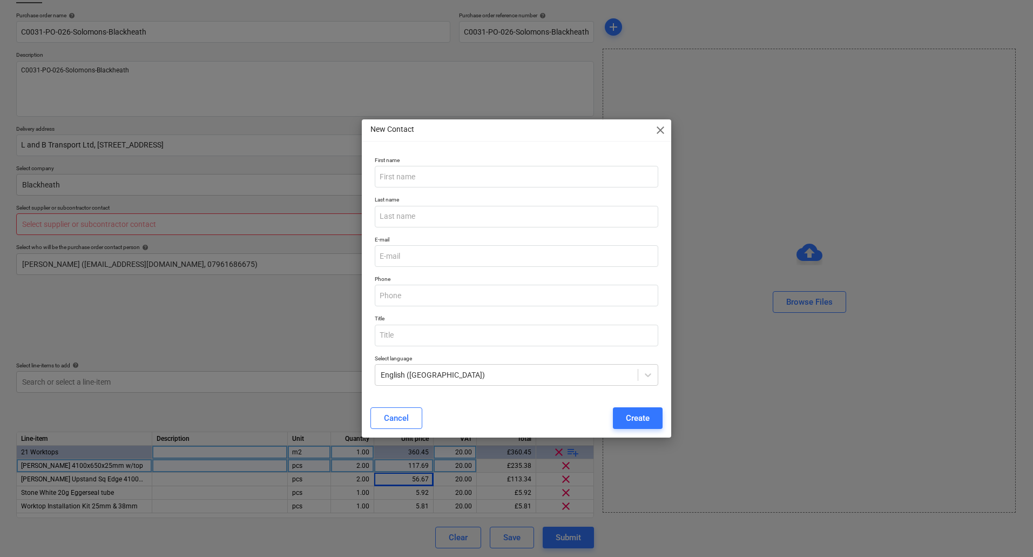
type textarea "x"
click at [470, 178] on input "text" at bounding box center [518, 177] width 285 height 22
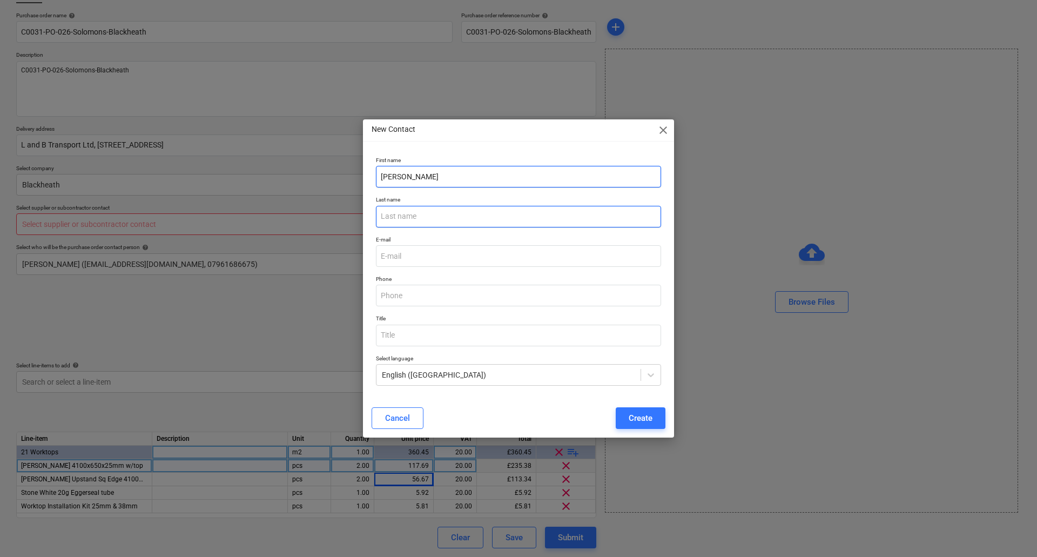
type input "[PERSON_NAME]"
click at [429, 217] on input "text" at bounding box center [518, 217] width 285 height 22
drag, startPoint x: 422, startPoint y: 219, endPoint x: 393, endPoint y: 212, distance: 29.3
click at [393, 212] on input "Buthcer" at bounding box center [518, 217] width 285 height 22
type input "Butcher"
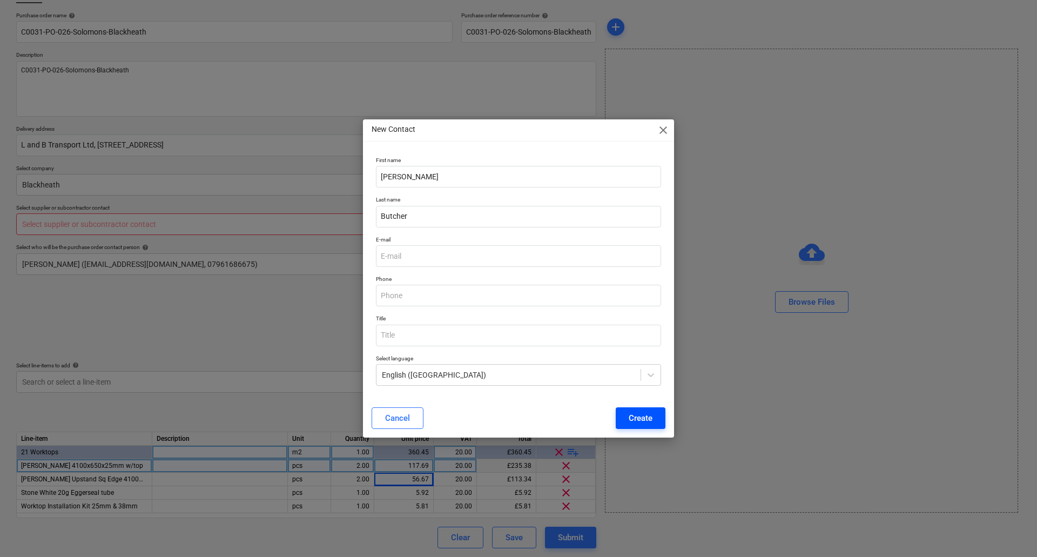
click at [656, 415] on button "Create" at bounding box center [640, 418] width 50 height 22
drag, startPoint x: 409, startPoint y: 252, endPoint x: 321, endPoint y: 272, distance: 90.2
click at [409, 252] on input "email" at bounding box center [518, 256] width 285 height 22
type textarea "x"
click at [417, 263] on input "email" at bounding box center [518, 256] width 285 height 22
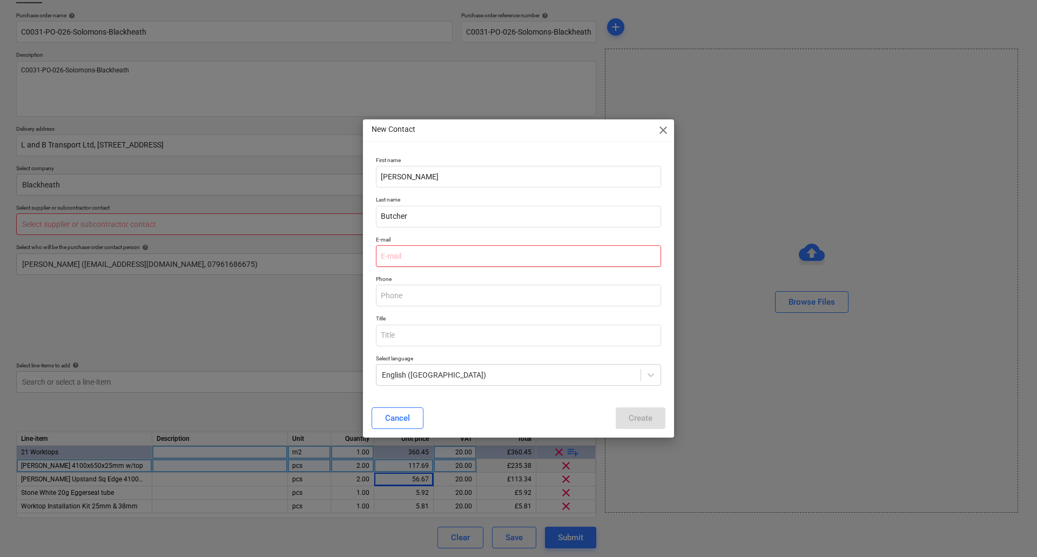
paste input "[PERSON_NAME][EMAIL_ADDRESS][PERSON_NAME][DOMAIN_NAME]"
type input "[PERSON_NAME][EMAIL_ADDRESS][PERSON_NAME][DOMAIN_NAME]"
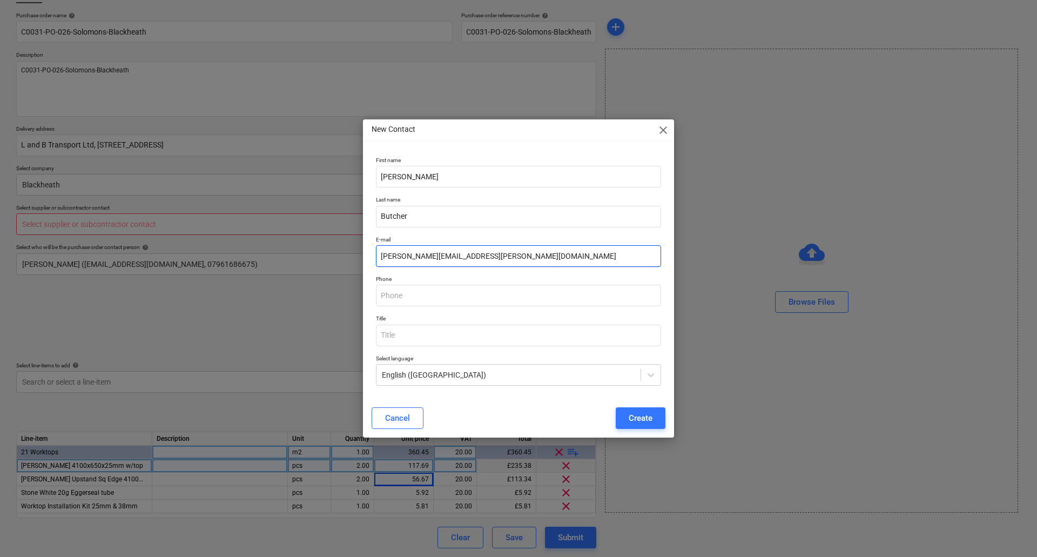
type textarea "x"
type input "[PERSON_NAME][EMAIL_ADDRESS][PERSON_NAME][DOMAIN_NAME]"
click at [656, 418] on button "Create" at bounding box center [640, 418] width 50 height 22
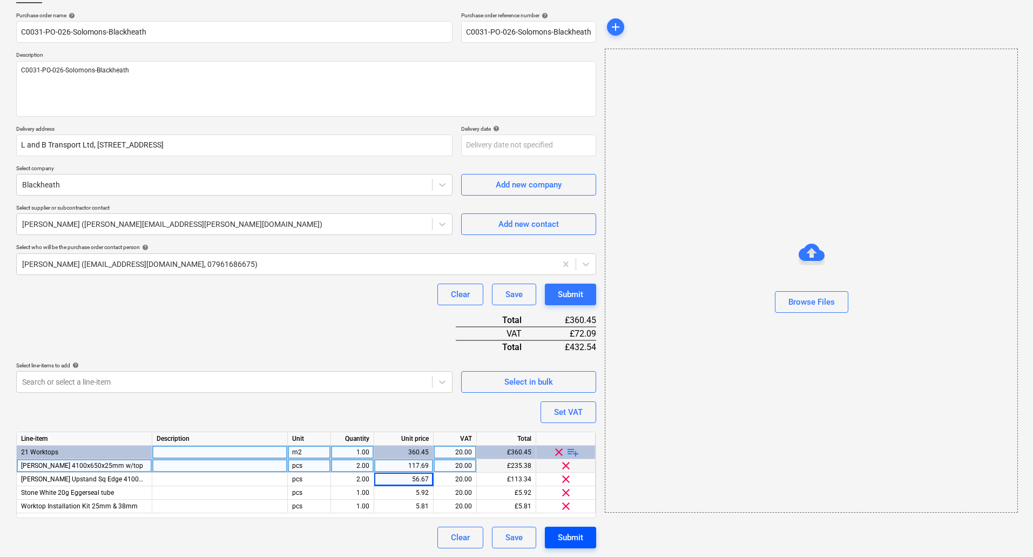
click at [575, 536] on div "Submit" at bounding box center [570, 537] width 25 height 14
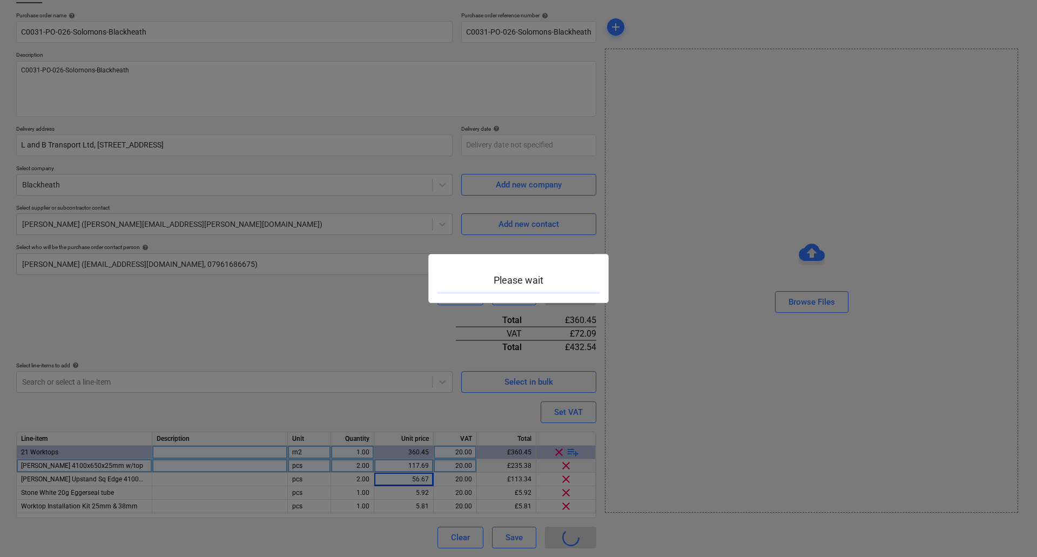
type textarea "x"
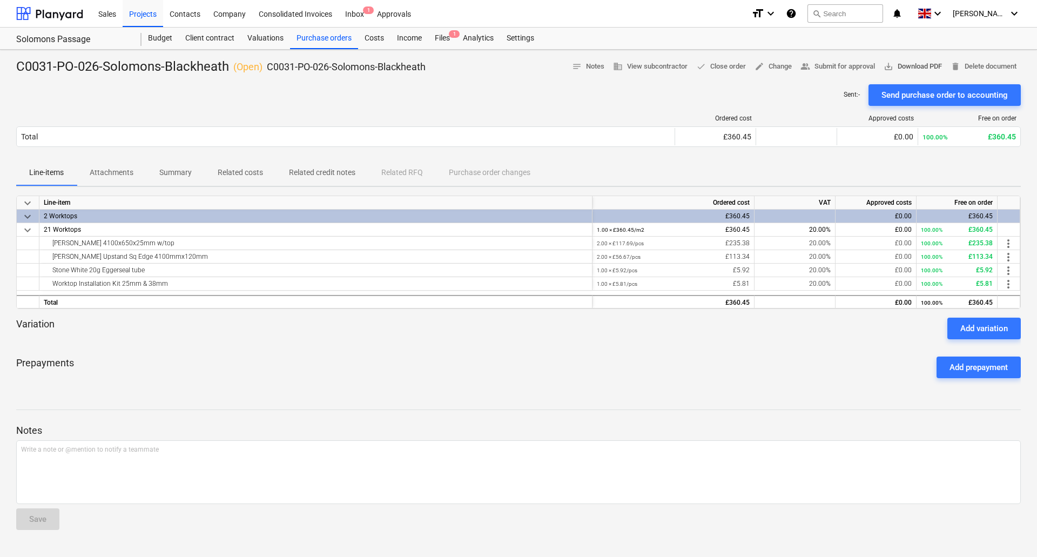
click at [916, 64] on span "save_alt Download PDF" at bounding box center [912, 66] width 58 height 12
click at [147, 4] on div "Projects" at bounding box center [143, 13] width 40 height 28
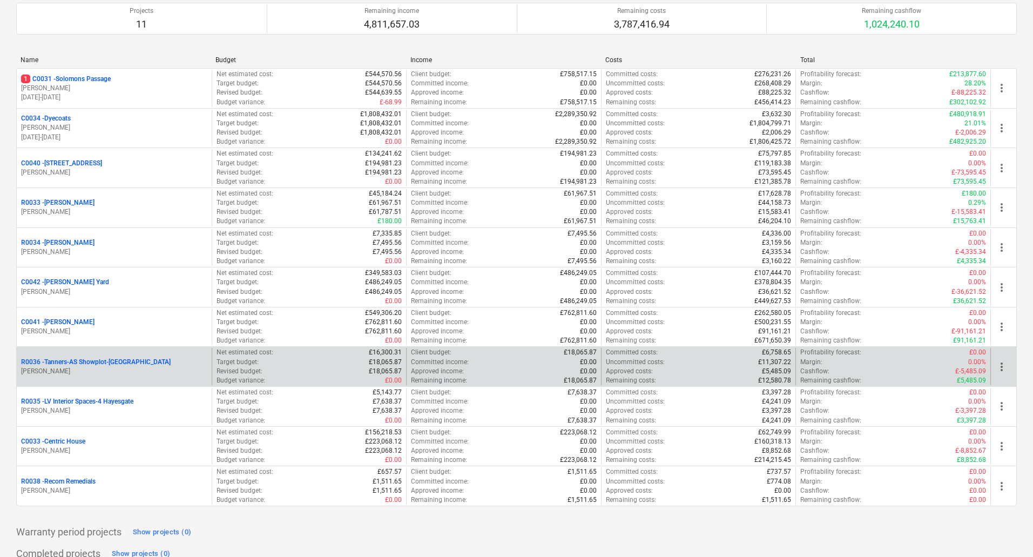
scroll to position [108, 0]
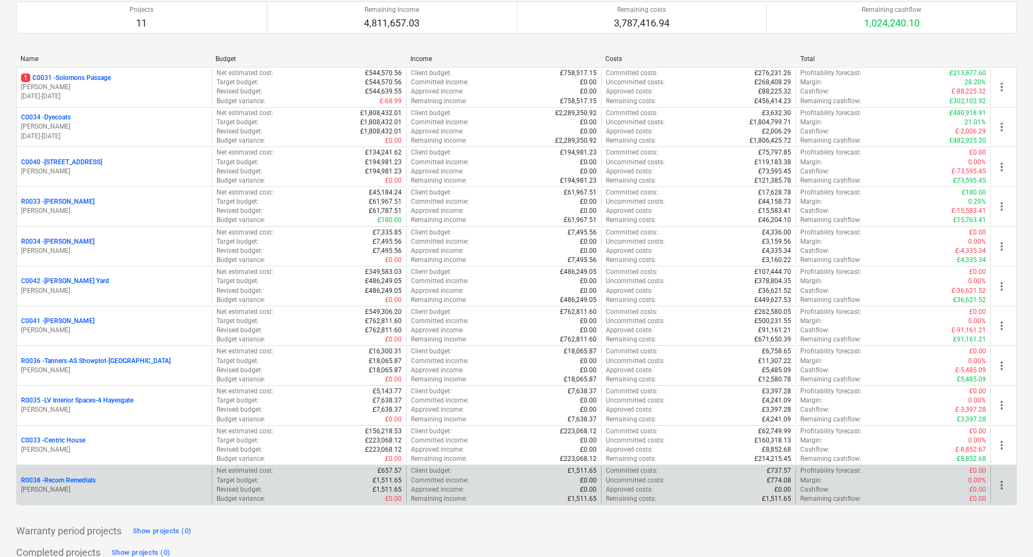
click at [79, 482] on p "R0038 - Recom Remedials" at bounding box center [58, 480] width 75 height 9
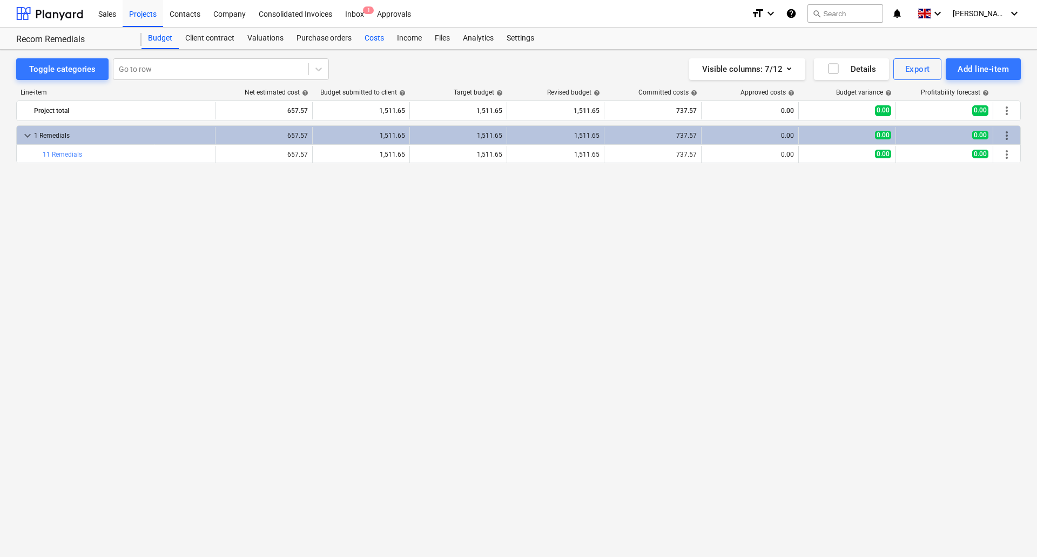
click at [369, 38] on div "Costs" at bounding box center [374, 39] width 32 height 22
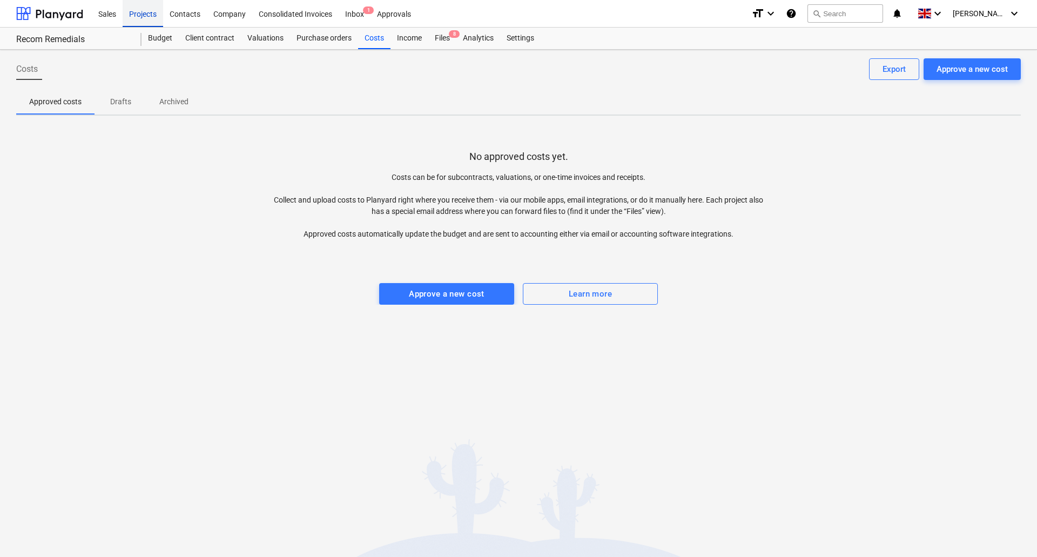
click at [152, 12] on div "Projects" at bounding box center [143, 13] width 40 height 28
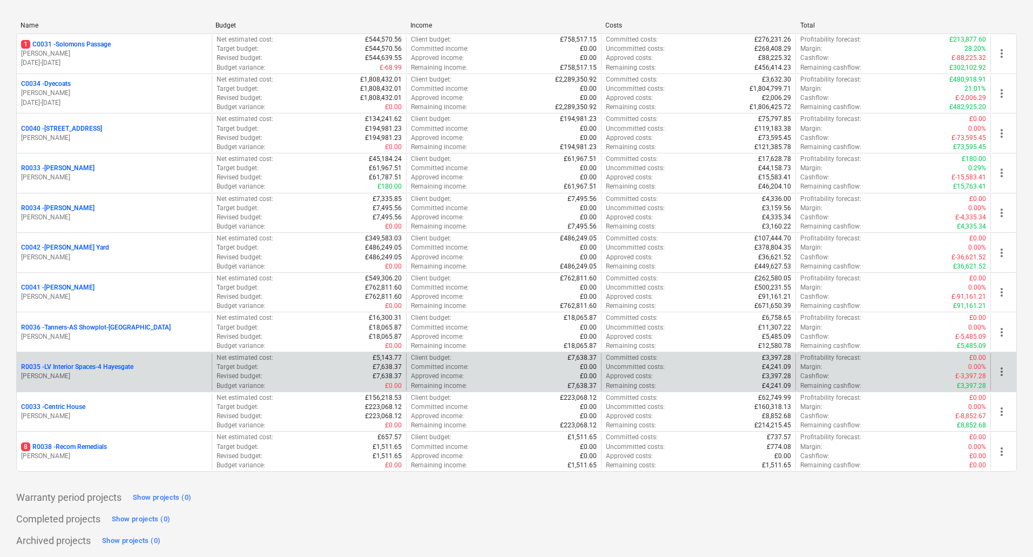
scroll to position [143, 0]
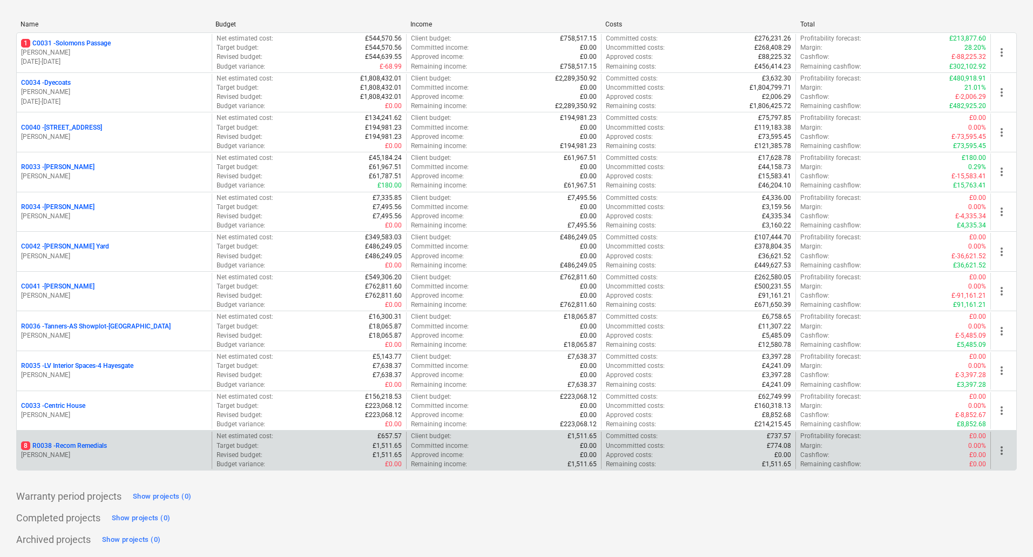
click at [84, 446] on p "8 R0038 - Recom Remedials" at bounding box center [64, 445] width 86 height 9
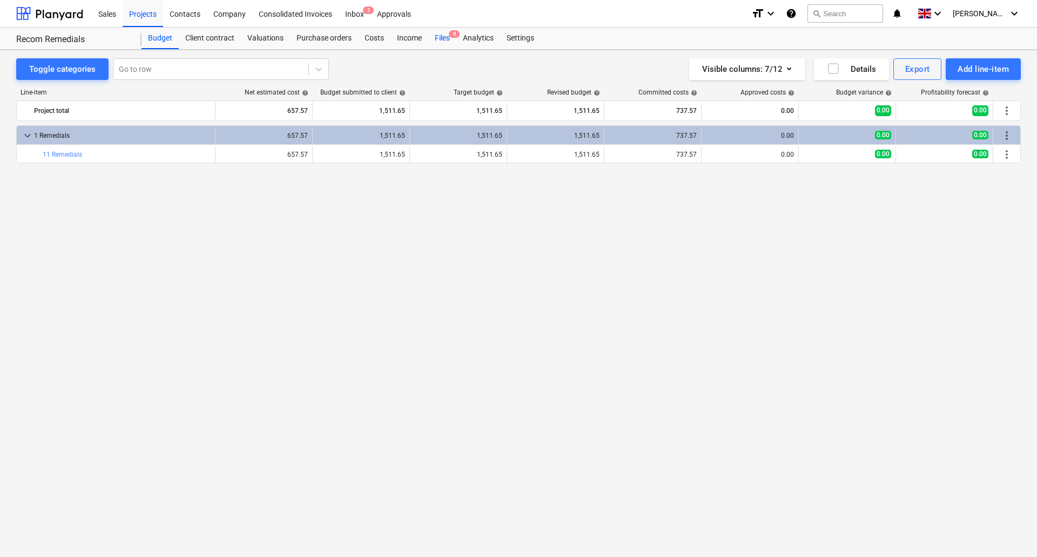
click at [445, 30] on div "Files 8" at bounding box center [442, 39] width 28 height 22
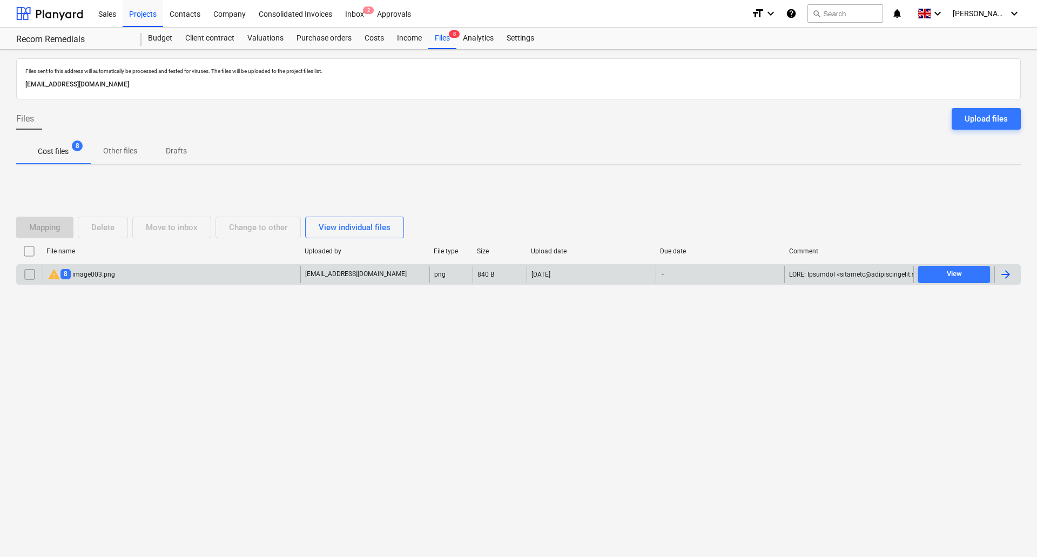
click at [173, 266] on div "warning 8 image003.png" at bounding box center [172, 274] width 258 height 17
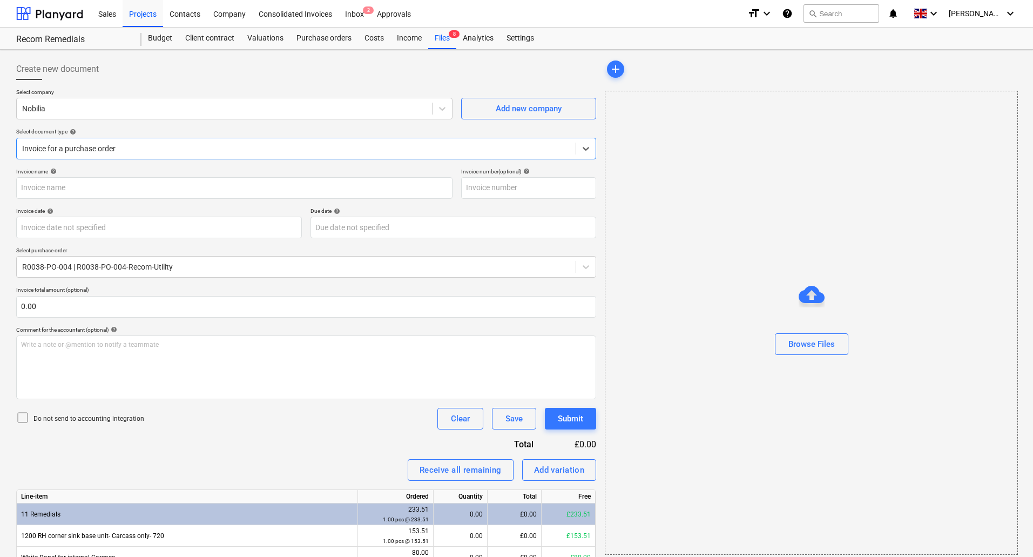
type input "68180"
type input "[DATE]"
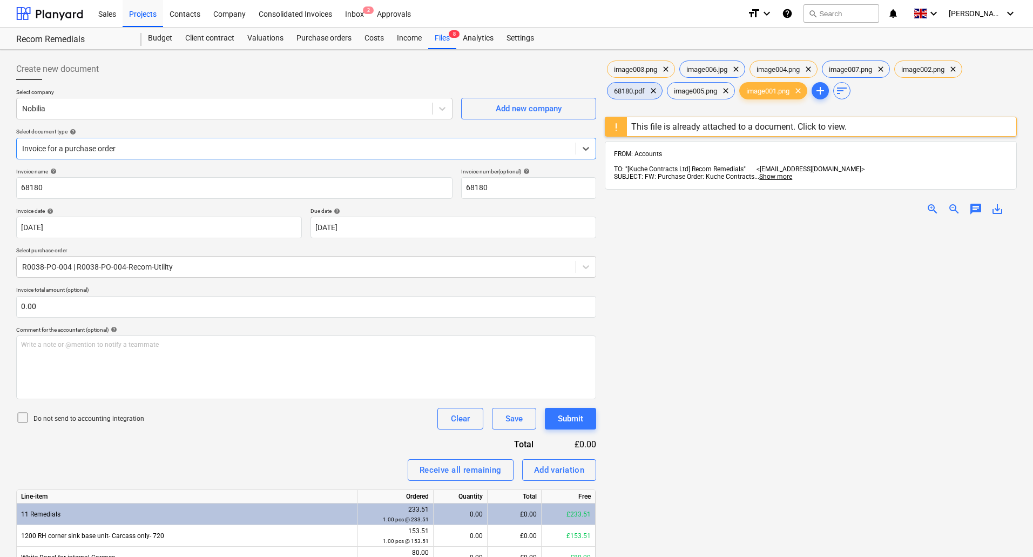
click at [628, 90] on span "68180.pdf" at bounding box center [629, 91] width 44 height 8
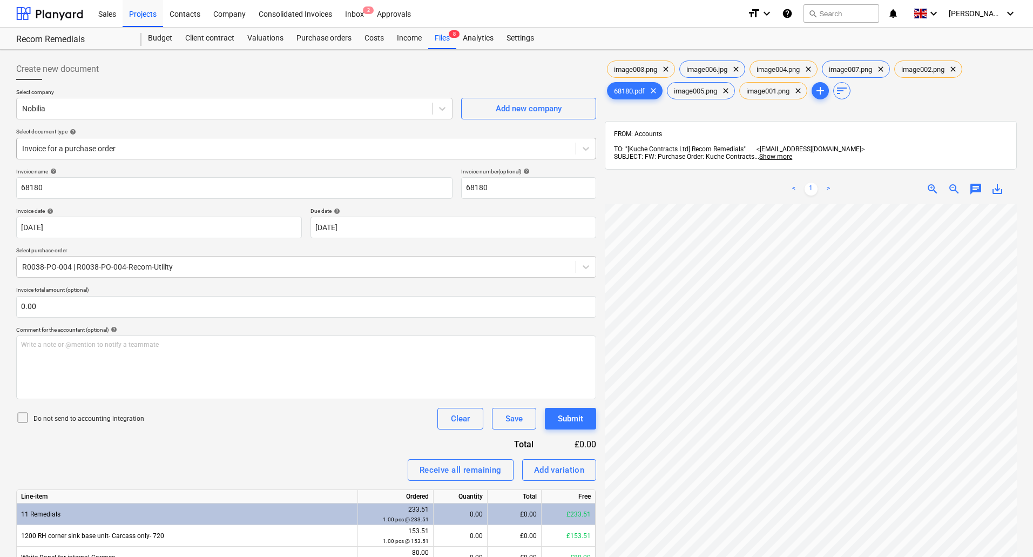
click at [332, 154] on div at bounding box center [296, 148] width 548 height 11
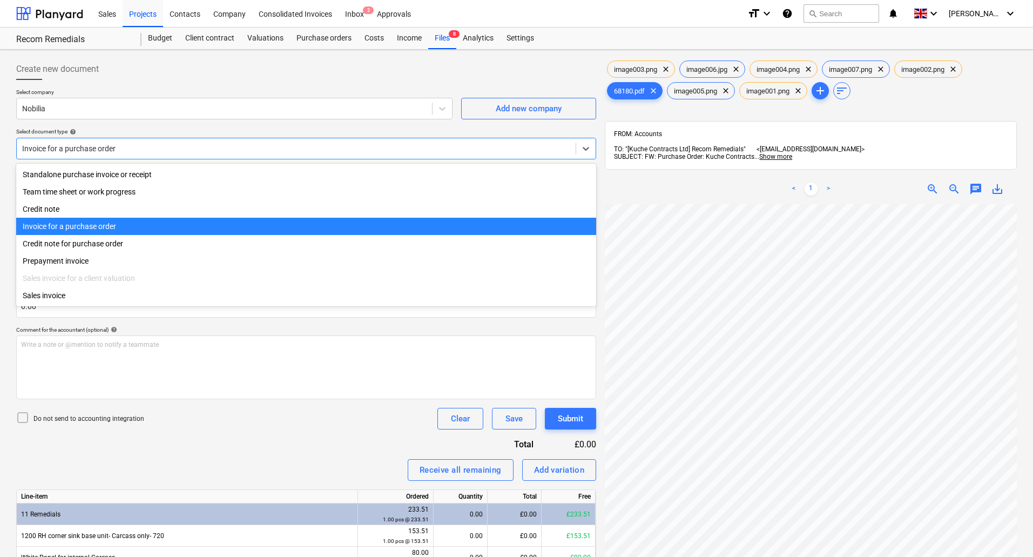
click at [332, 154] on div at bounding box center [296, 148] width 548 height 11
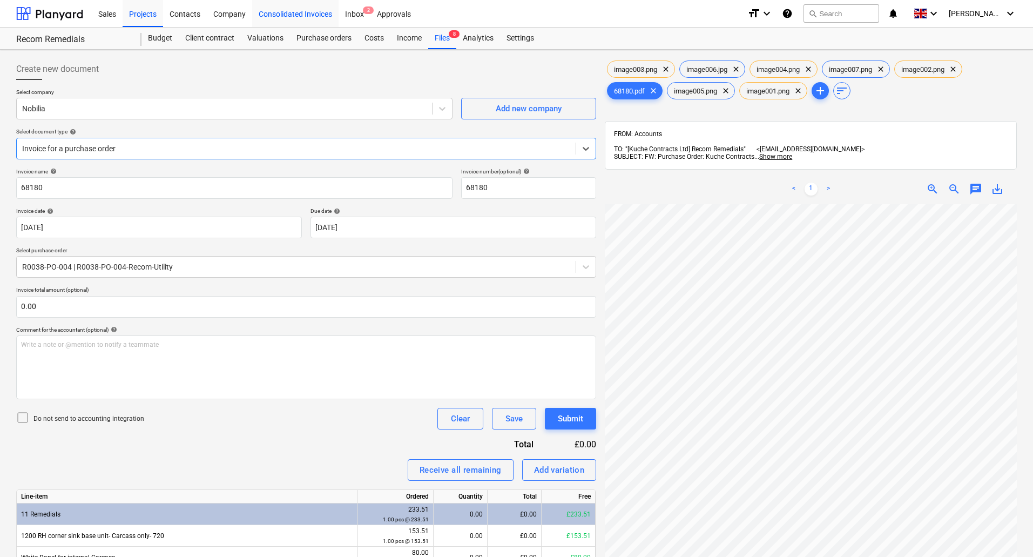
click at [280, 18] on div "Consolidated Invoices" at bounding box center [295, 13] width 86 height 28
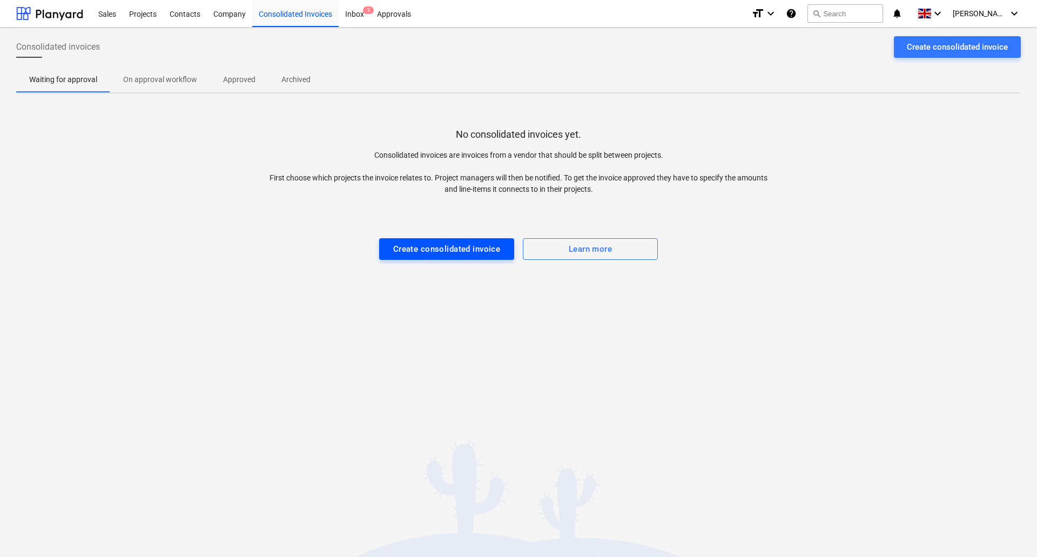
click at [416, 247] on div "Create consolidated invoice" at bounding box center [446, 249] width 107 height 14
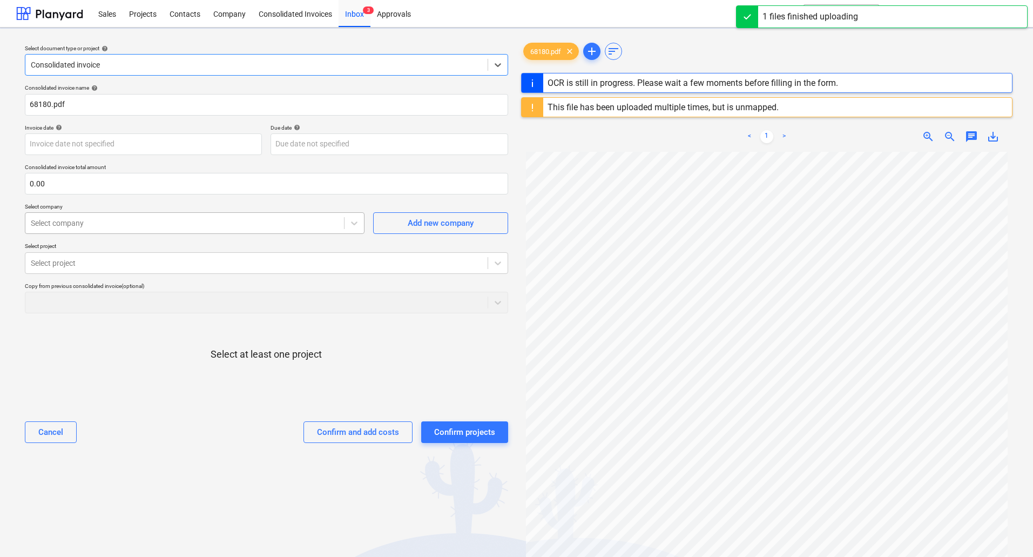
type input "68180"
type input "[DATE]"
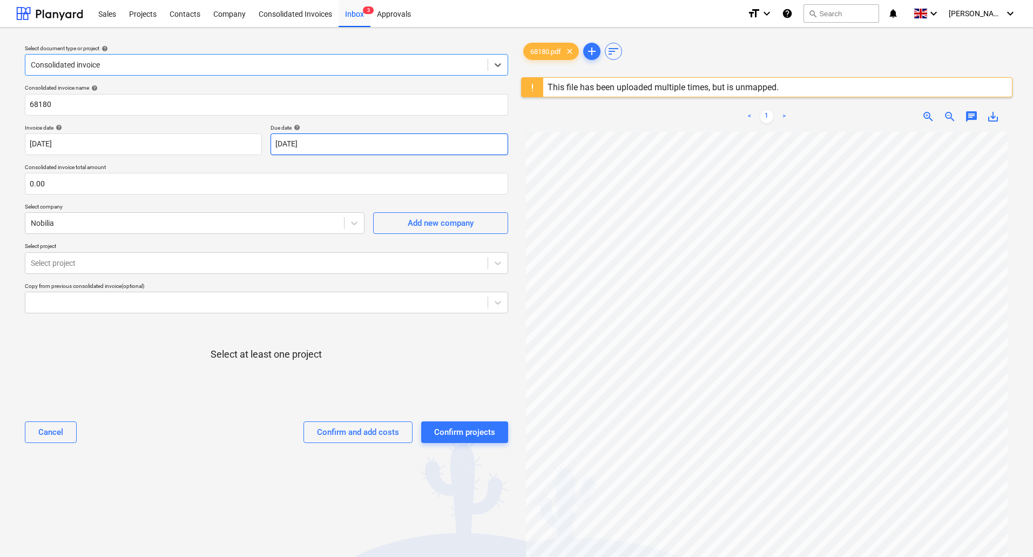
click at [342, 147] on body "Sales Projects Contacts Company Consolidated Invoices Inbox 3 Approvals format_…" at bounding box center [516, 278] width 1033 height 557
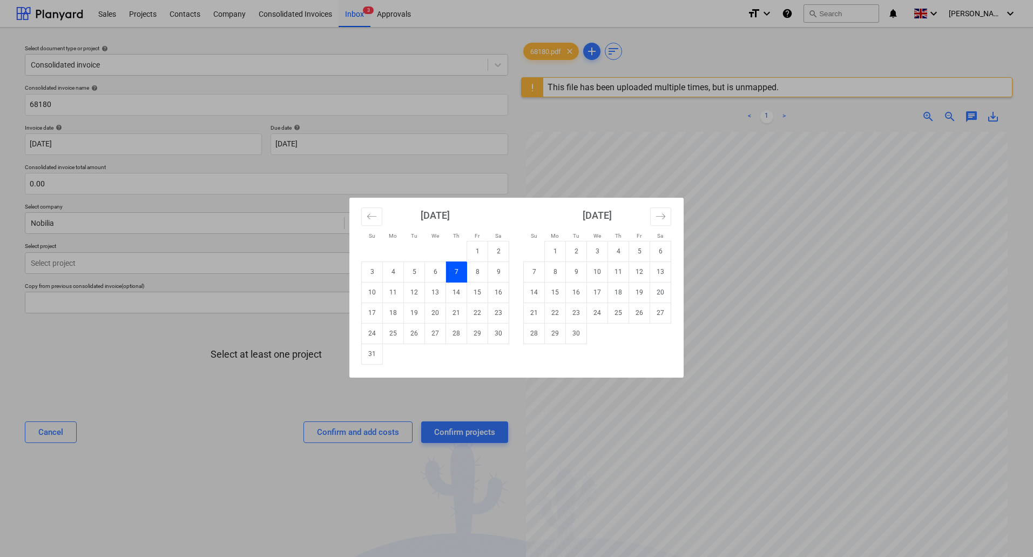
click at [247, 158] on div "Su Mo Tu We Th Fr Sa Su Mo Tu We Th Fr Sa [DATE] 1 2 3 4 5 6 7 8 9 10 11 12 13 …" at bounding box center [516, 278] width 1033 height 557
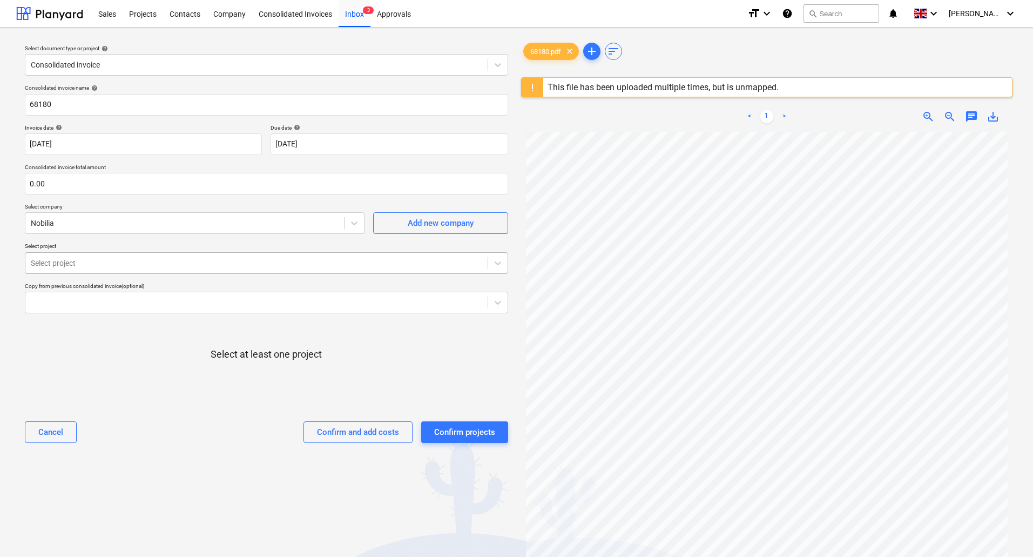
click at [349, 260] on div at bounding box center [256, 263] width 451 height 11
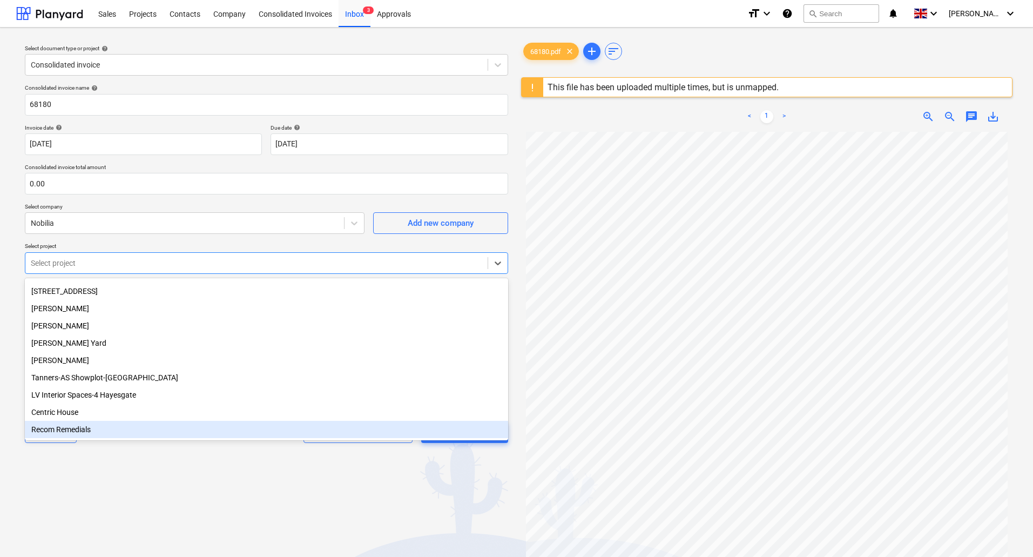
click at [161, 425] on div "Recom Remedials" at bounding box center [266, 429] width 483 height 17
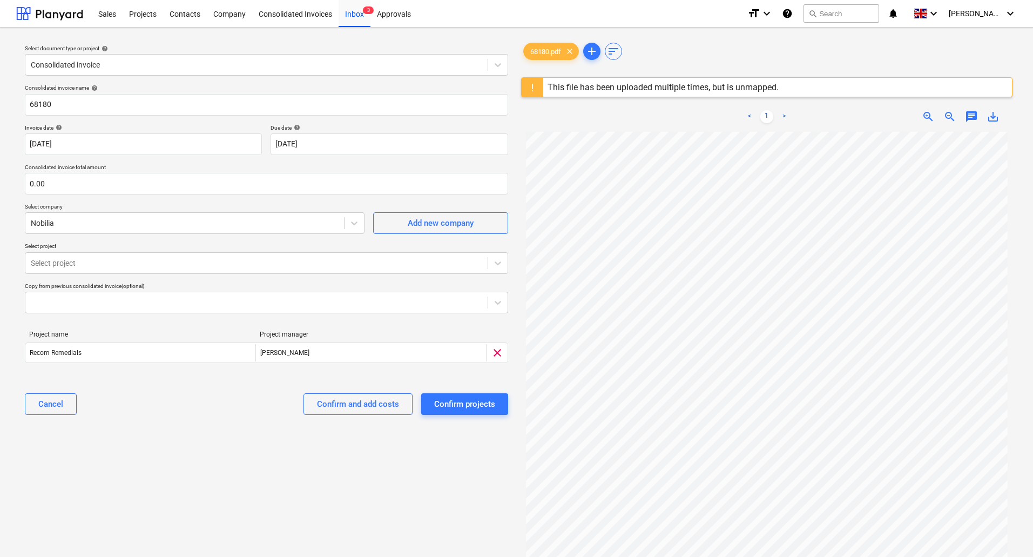
click at [219, 473] on div "Select document type or project help Consolidated invoice Consolidated invoice …" at bounding box center [266, 349] width 500 height 626
click at [392, 398] on div "Confirm and add costs" at bounding box center [358, 404] width 82 height 14
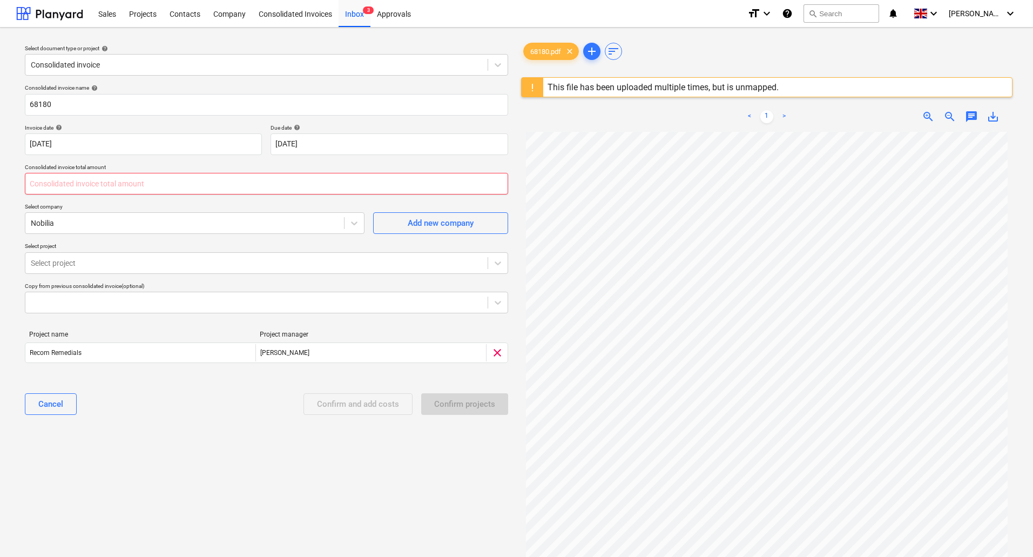
click at [159, 181] on input "text" at bounding box center [266, 184] width 483 height 22
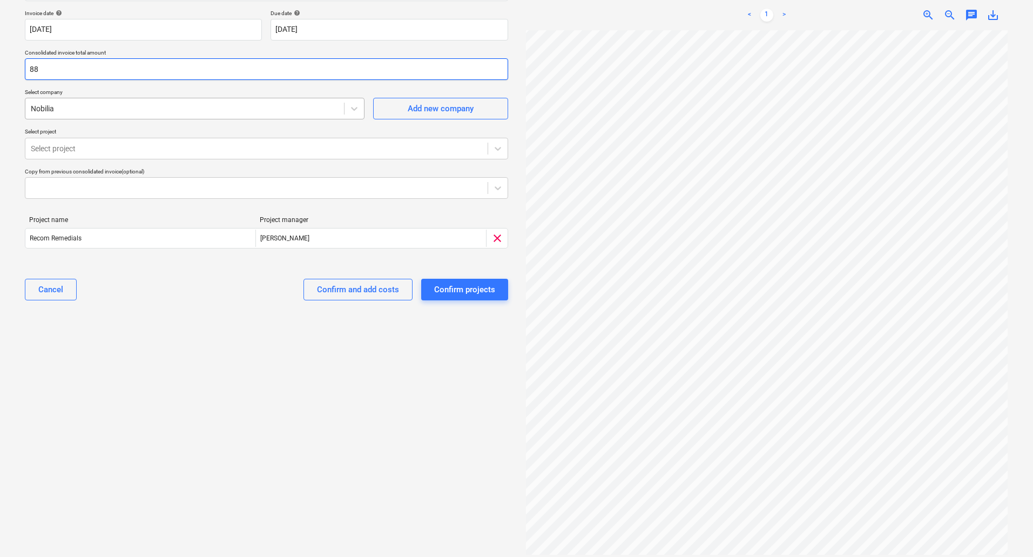
type input "8"
type input "737.57"
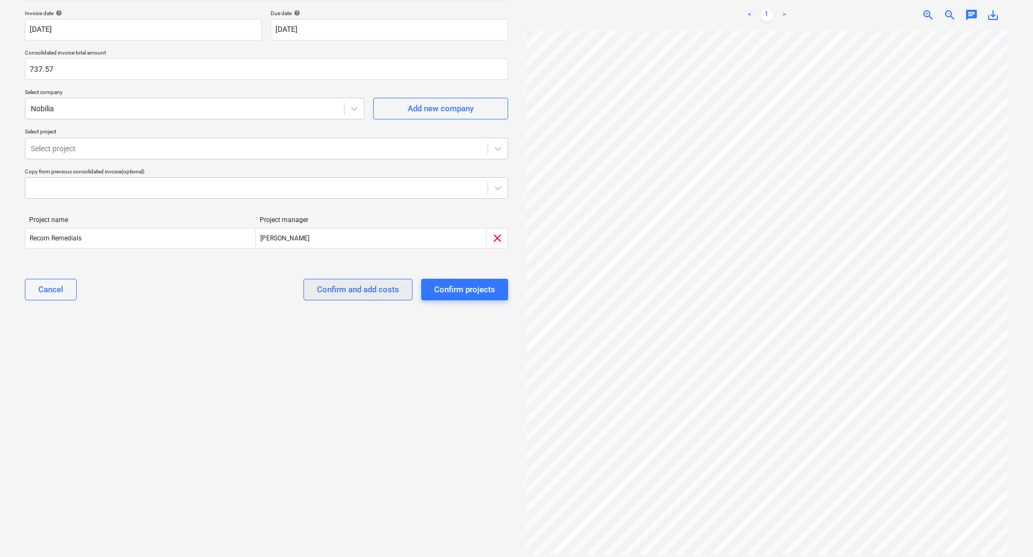
click at [378, 290] on div "Confirm and add costs" at bounding box center [358, 289] width 82 height 14
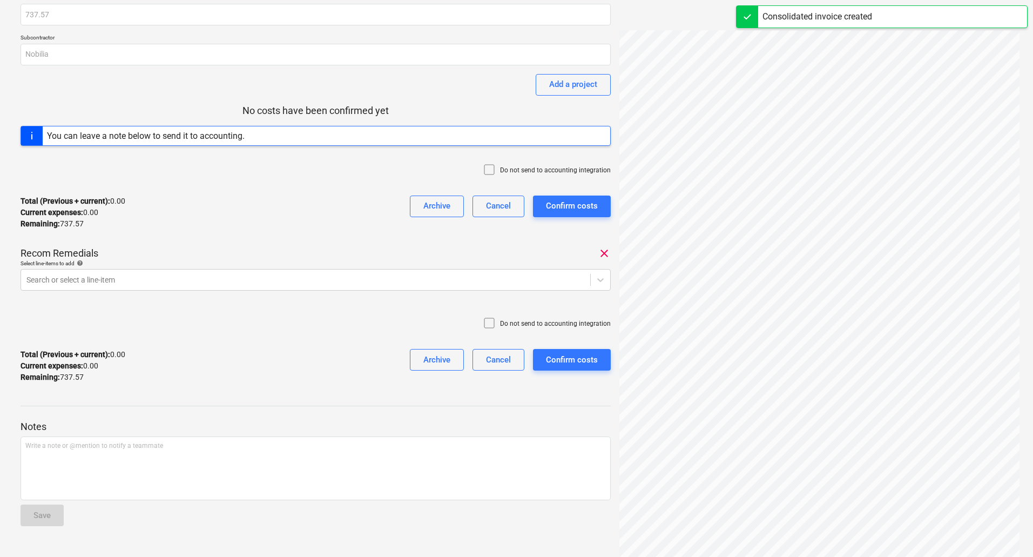
scroll to position [94, 0]
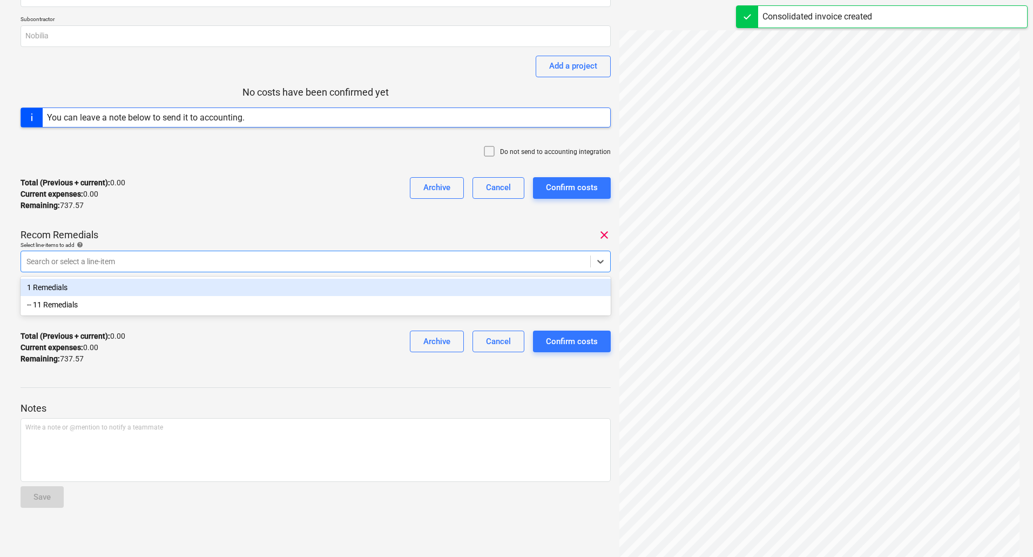
click at [256, 256] on div at bounding box center [305, 261] width 558 height 11
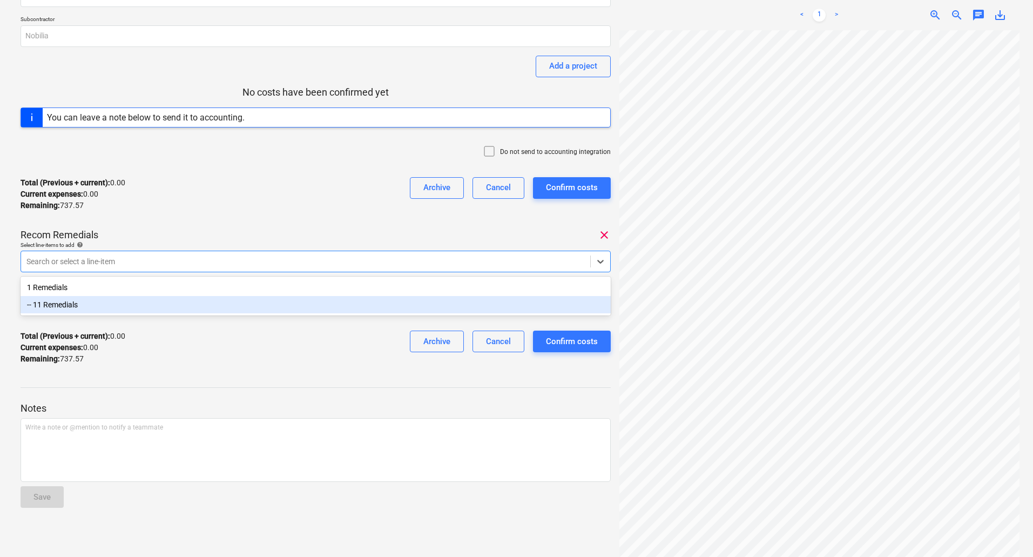
click at [246, 299] on div "-- 11 Remedials" at bounding box center [316, 304] width 590 height 17
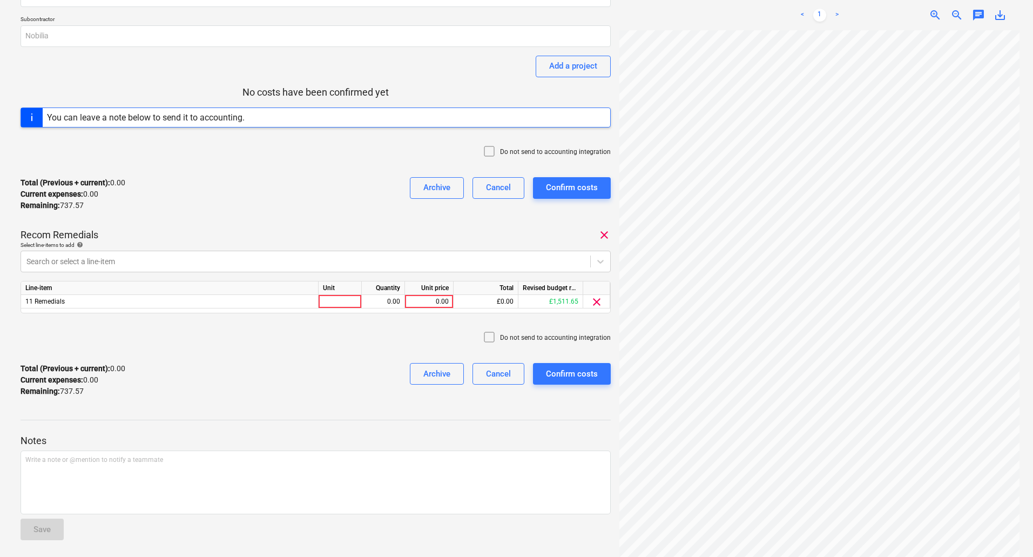
click at [250, 328] on div "Do not send to accounting integration" at bounding box center [316, 338] width 590 height 32
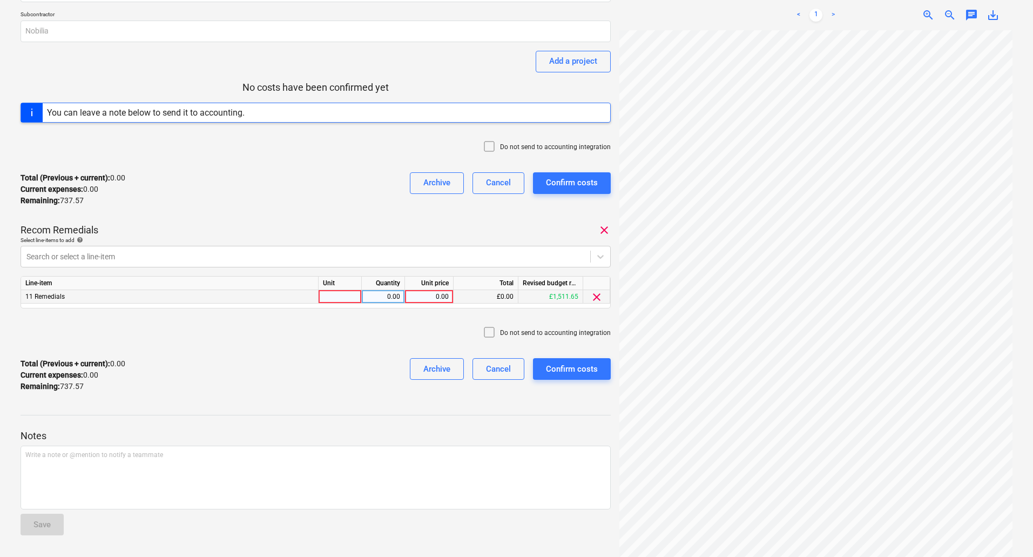
click at [392, 299] on div "0.00" at bounding box center [383, 296] width 34 height 13
type input "1"
click at [438, 299] on div "0.00" at bounding box center [428, 296] width 39 height 13
click at [614, 495] on div "68180 Consolidated invoice total amount 737.57 Subcontractor Nobilia Add a proj…" at bounding box center [516, 242] width 1000 height 611
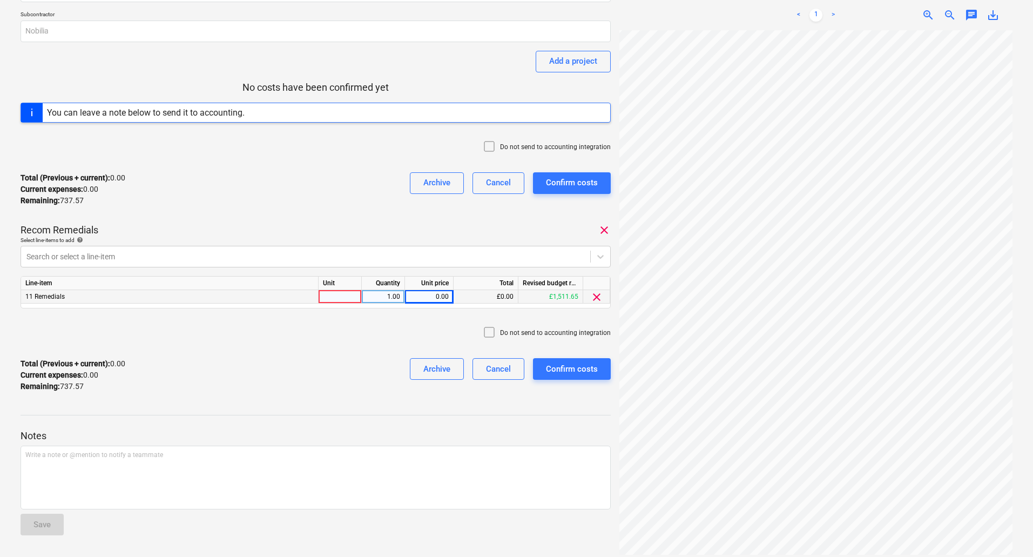
click at [437, 297] on div "0.00" at bounding box center [428, 296] width 39 height 13
type input "737.57"
click at [425, 330] on div "Do not send to accounting integration" at bounding box center [316, 333] width 590 height 32
click at [356, 298] on div at bounding box center [340, 296] width 43 height 13
type input "pcs"
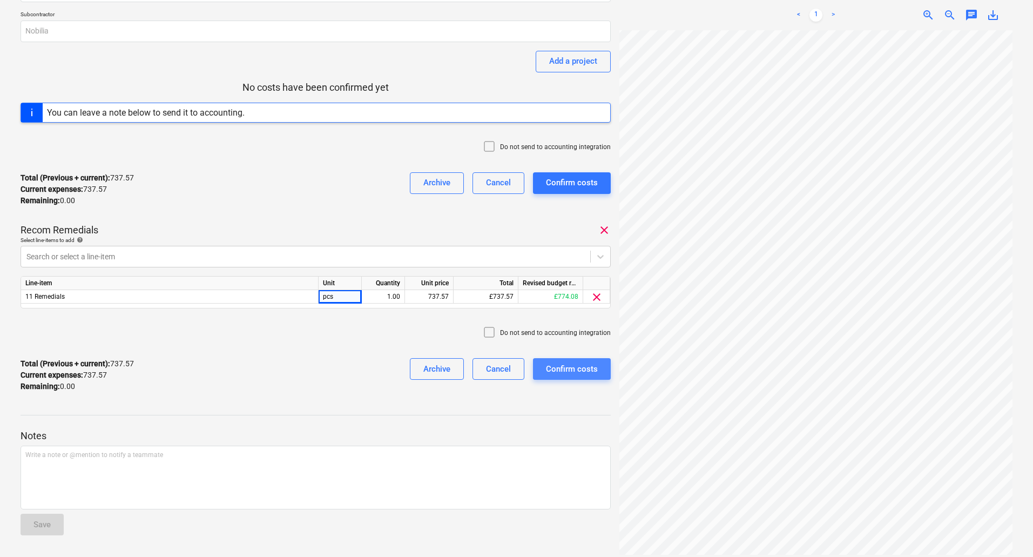
click at [591, 369] on div "Confirm costs" at bounding box center [572, 369] width 52 height 14
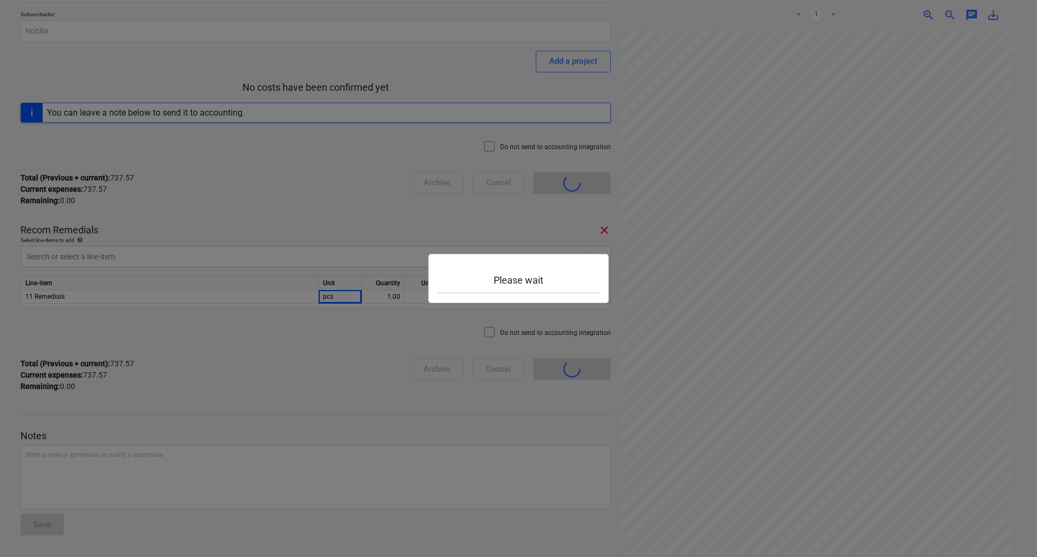
scroll to position [94, 0]
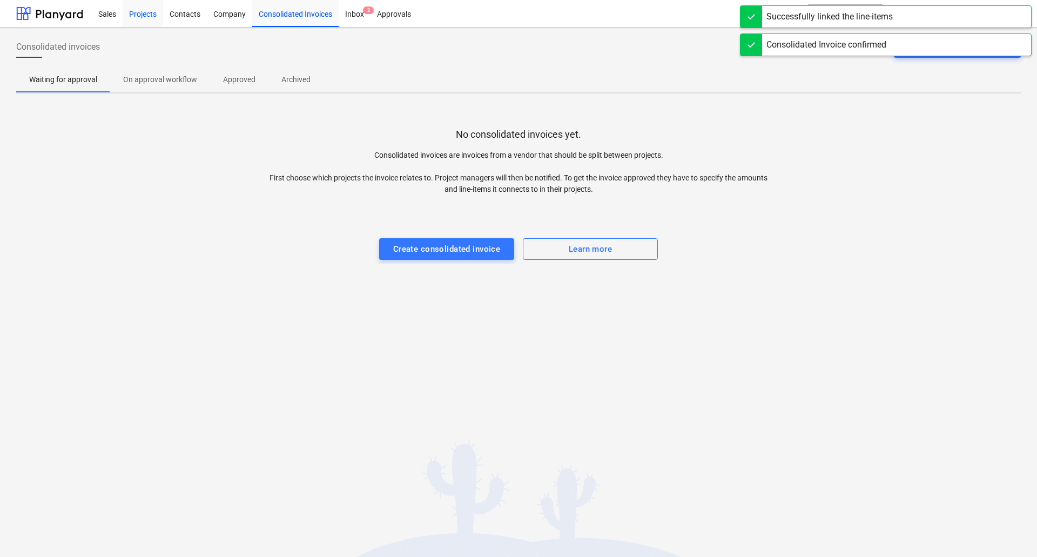
click at [138, 13] on div "Projects" at bounding box center [143, 13] width 40 height 28
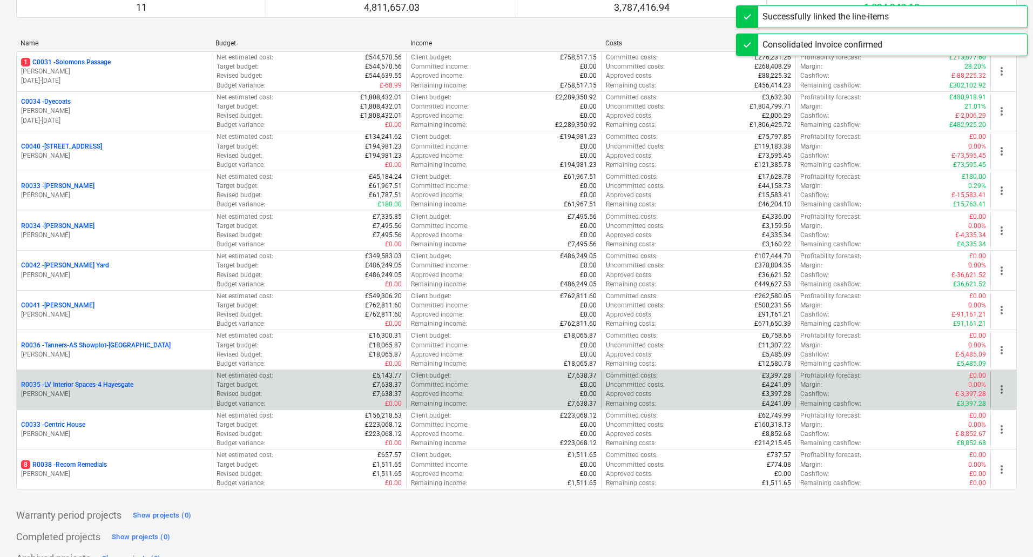
scroll to position [143, 0]
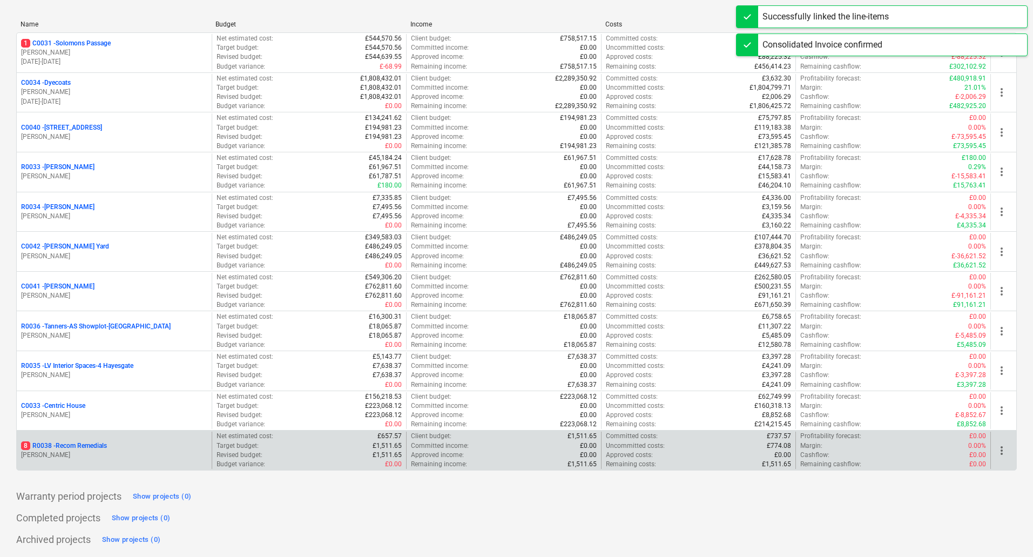
click at [89, 444] on p "8 R0038 - Recom Remedials" at bounding box center [64, 445] width 86 height 9
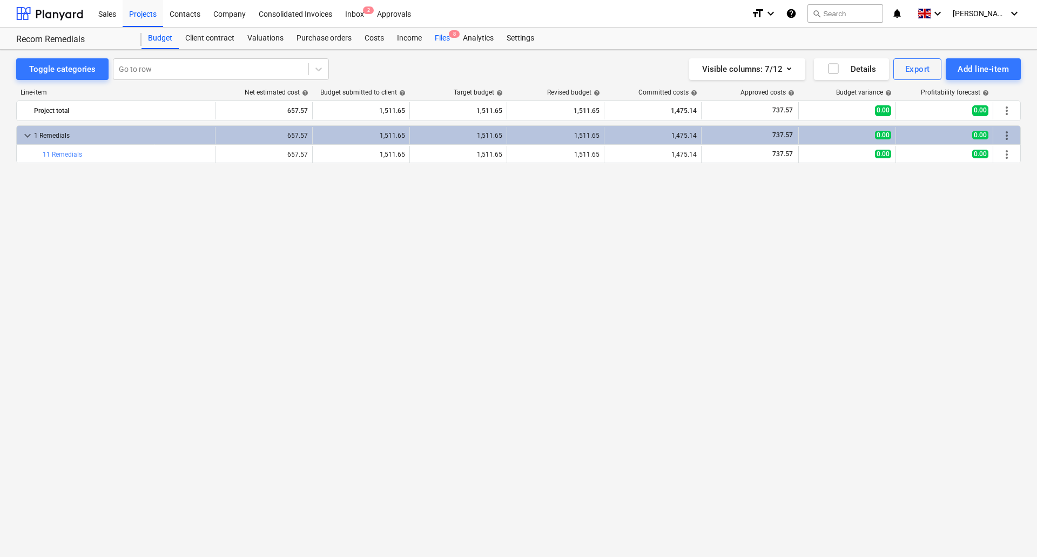
click at [431, 36] on div "Files 8" at bounding box center [442, 39] width 28 height 22
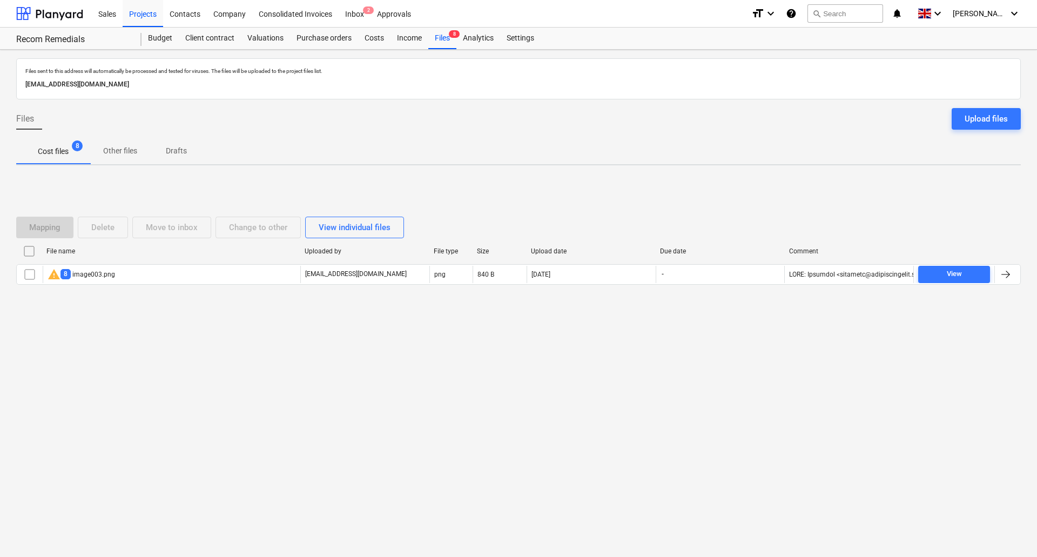
drag, startPoint x: 30, startPoint y: 274, endPoint x: 116, endPoint y: 244, distance: 90.8
click at [30, 274] on input "checkbox" at bounding box center [29, 274] width 17 height 17
click at [121, 224] on button "Delete" at bounding box center [103, 227] width 50 height 22
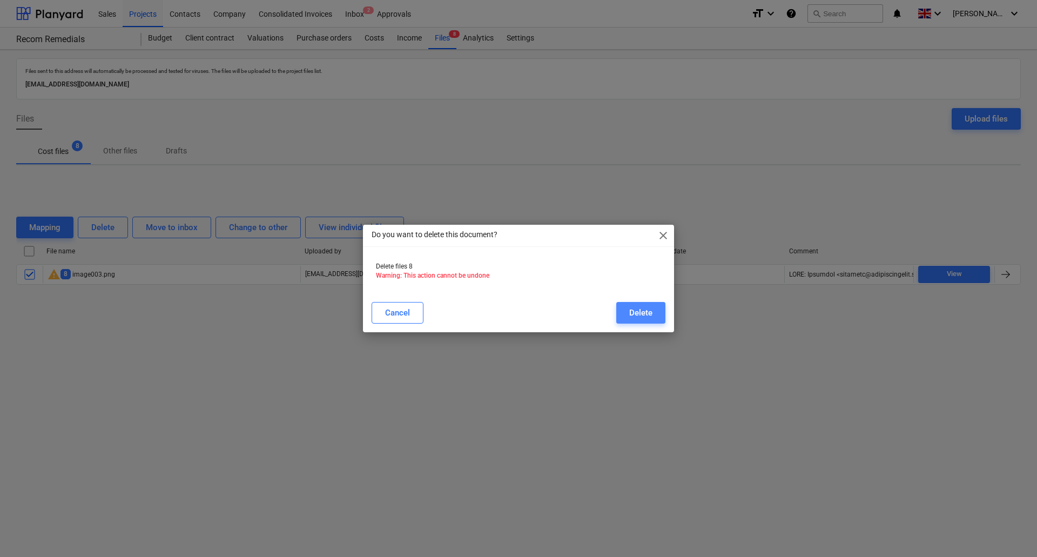
click at [657, 316] on button "Delete" at bounding box center [640, 313] width 49 height 22
